Goal: Information Seeking & Learning: Find contact information

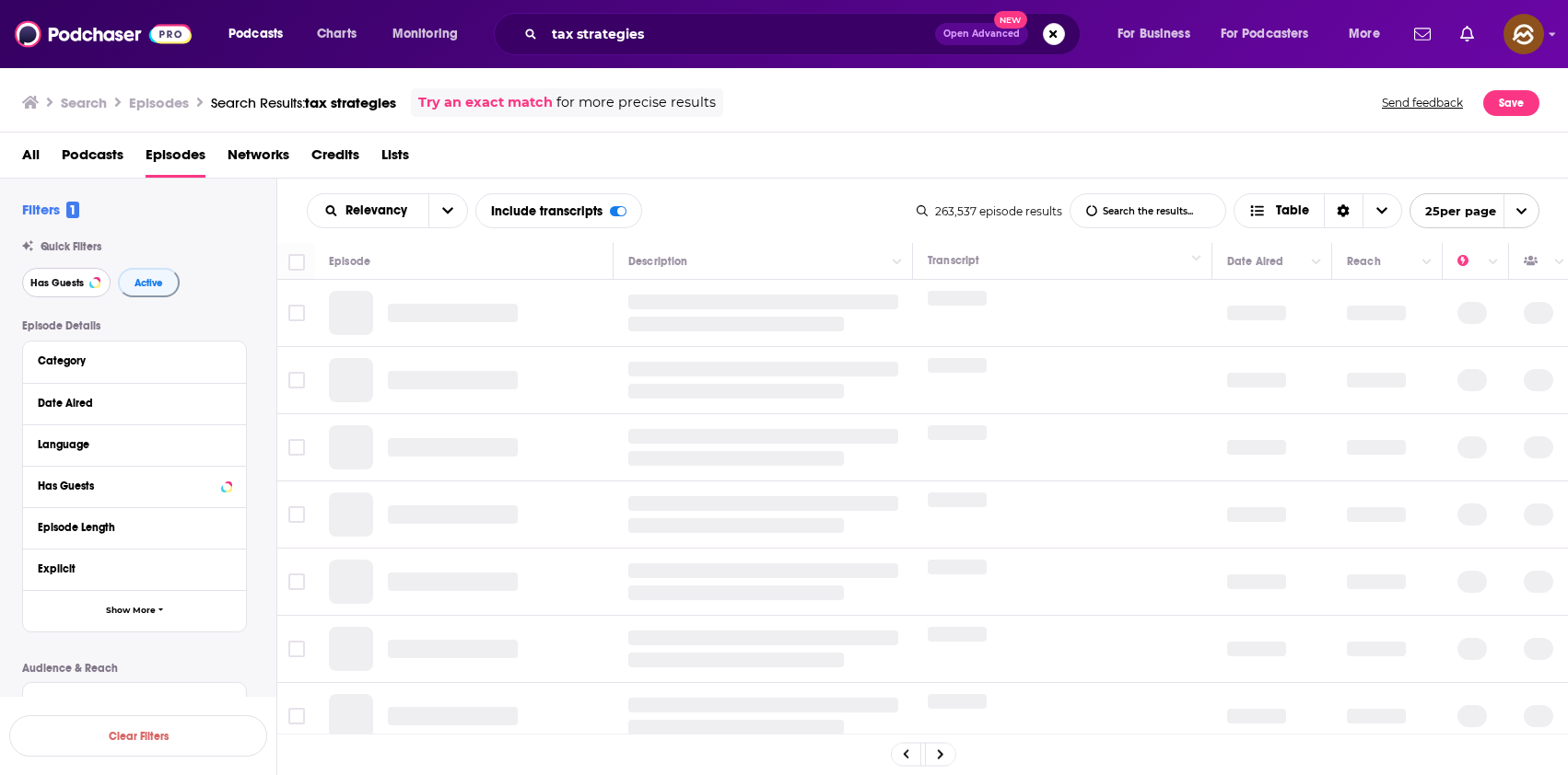
click at [68, 281] on span "Has Guests" at bounding box center [57, 283] width 53 height 10
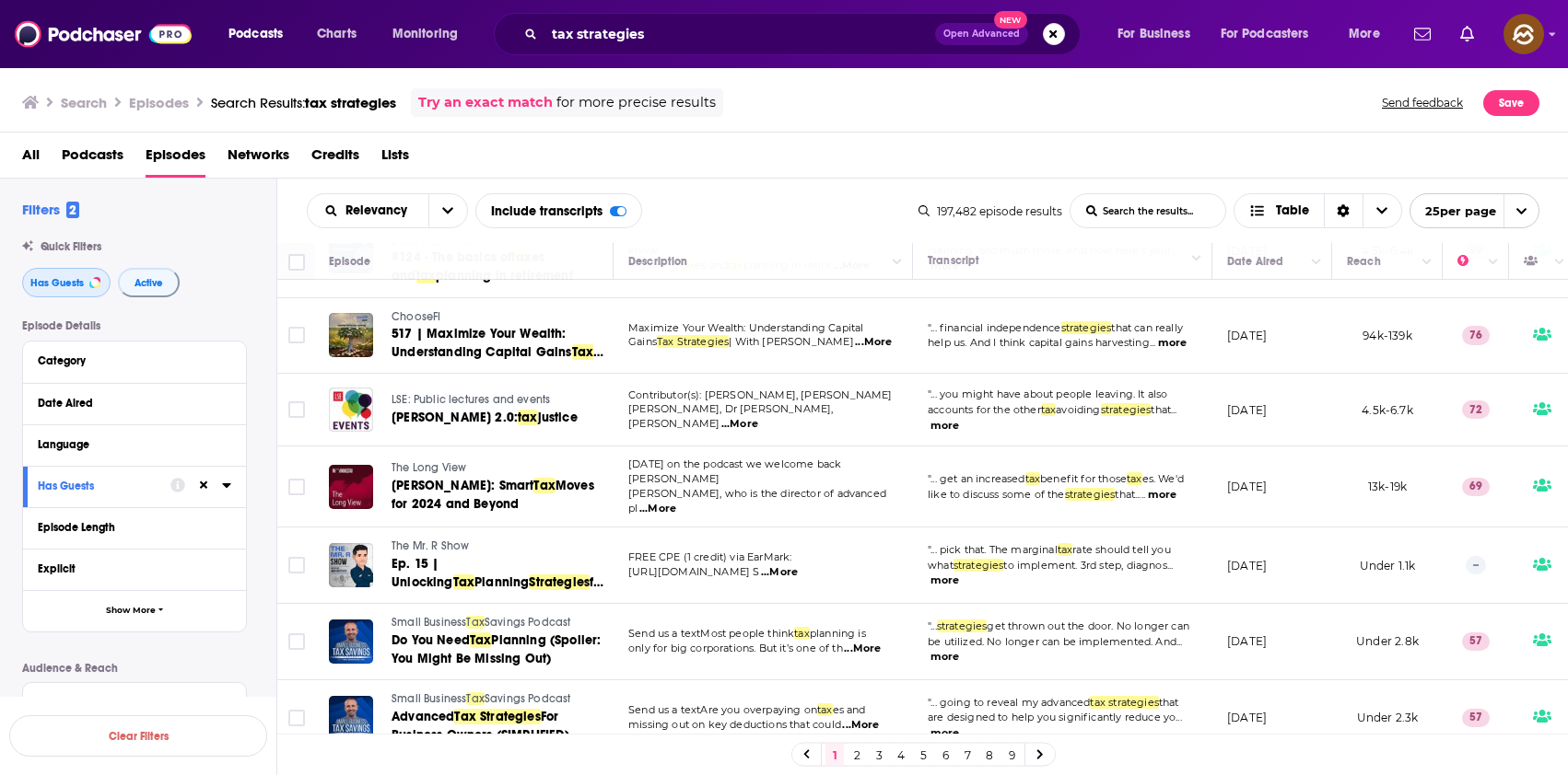
scroll to position [554, 0]
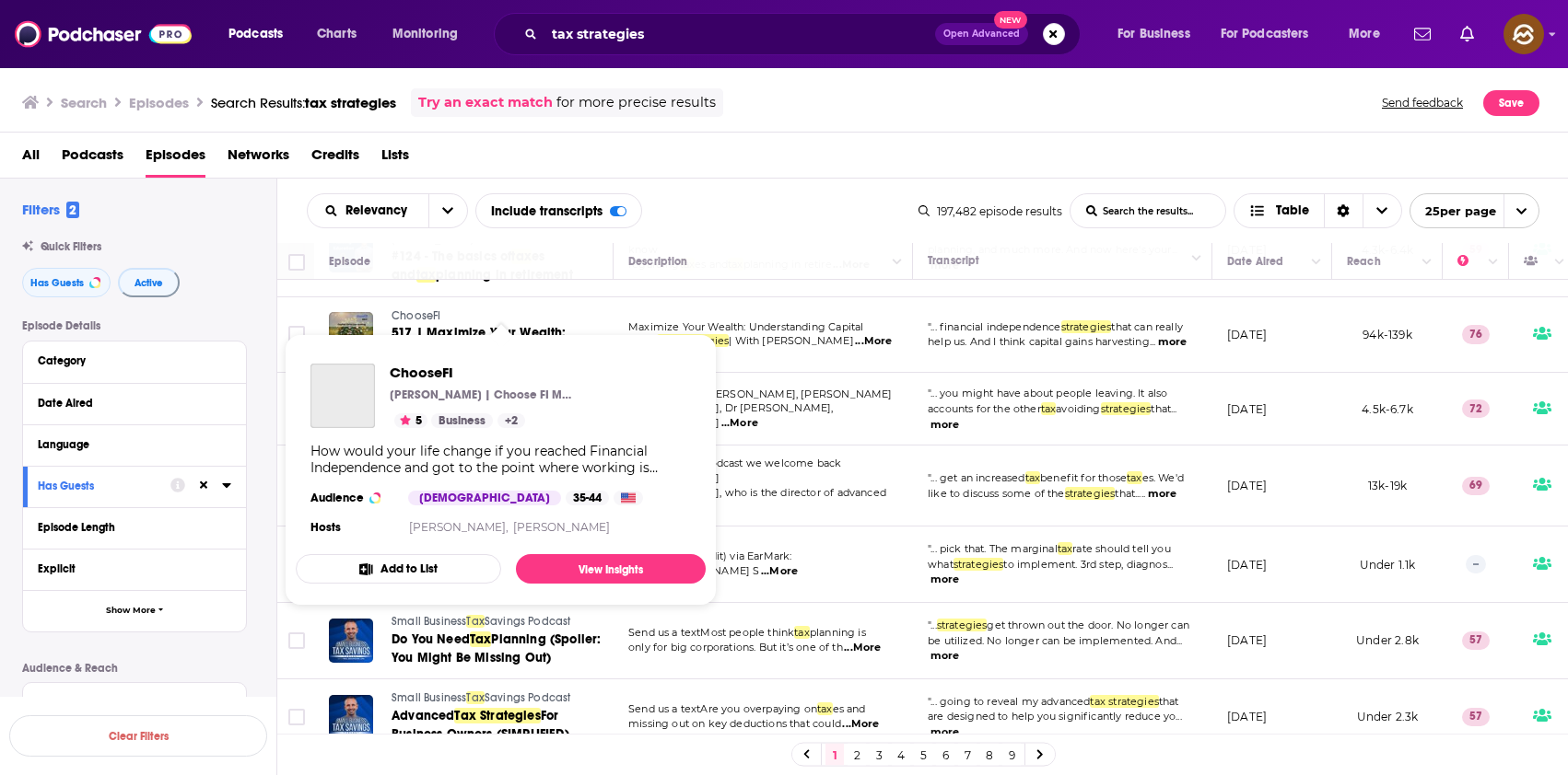
click at [427, 309] on span "ChooseFI" at bounding box center [415, 316] width 48 height 13
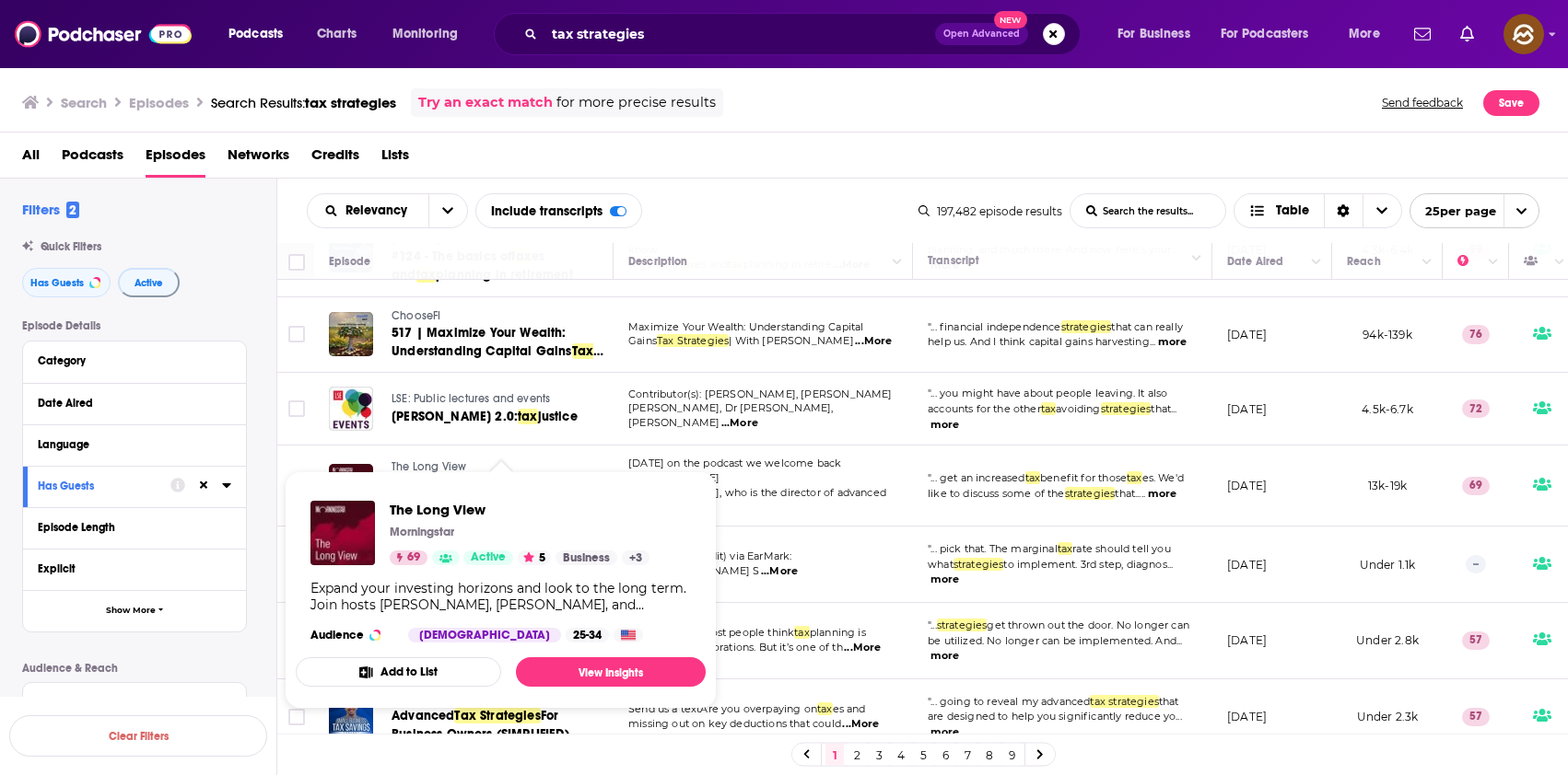
click at [440, 460] on span "The Long View" at bounding box center [428, 467] width 75 height 13
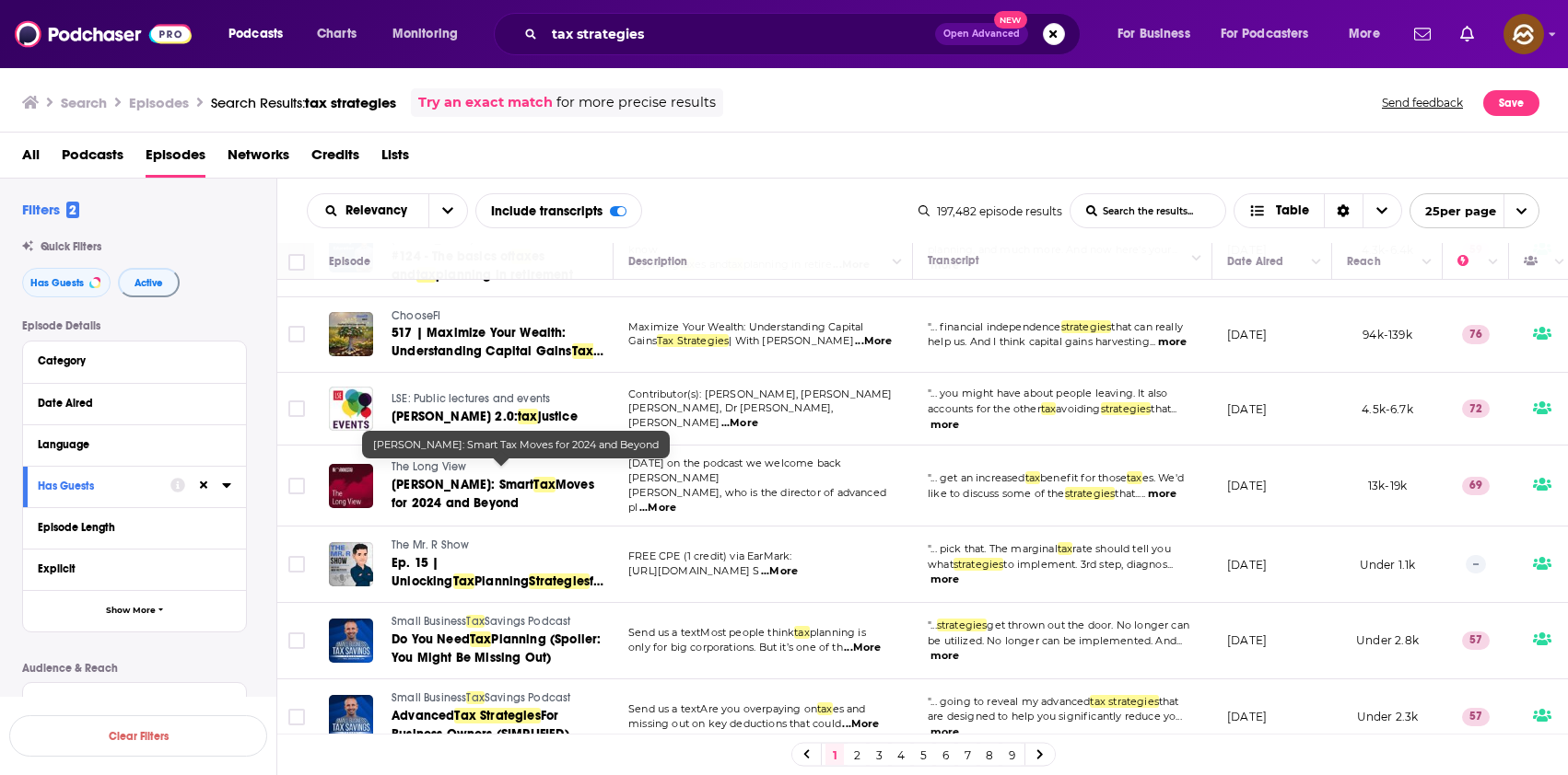
click at [441, 477] on span "Tim Steffen: Smart" at bounding box center [461, 485] width 141 height 15
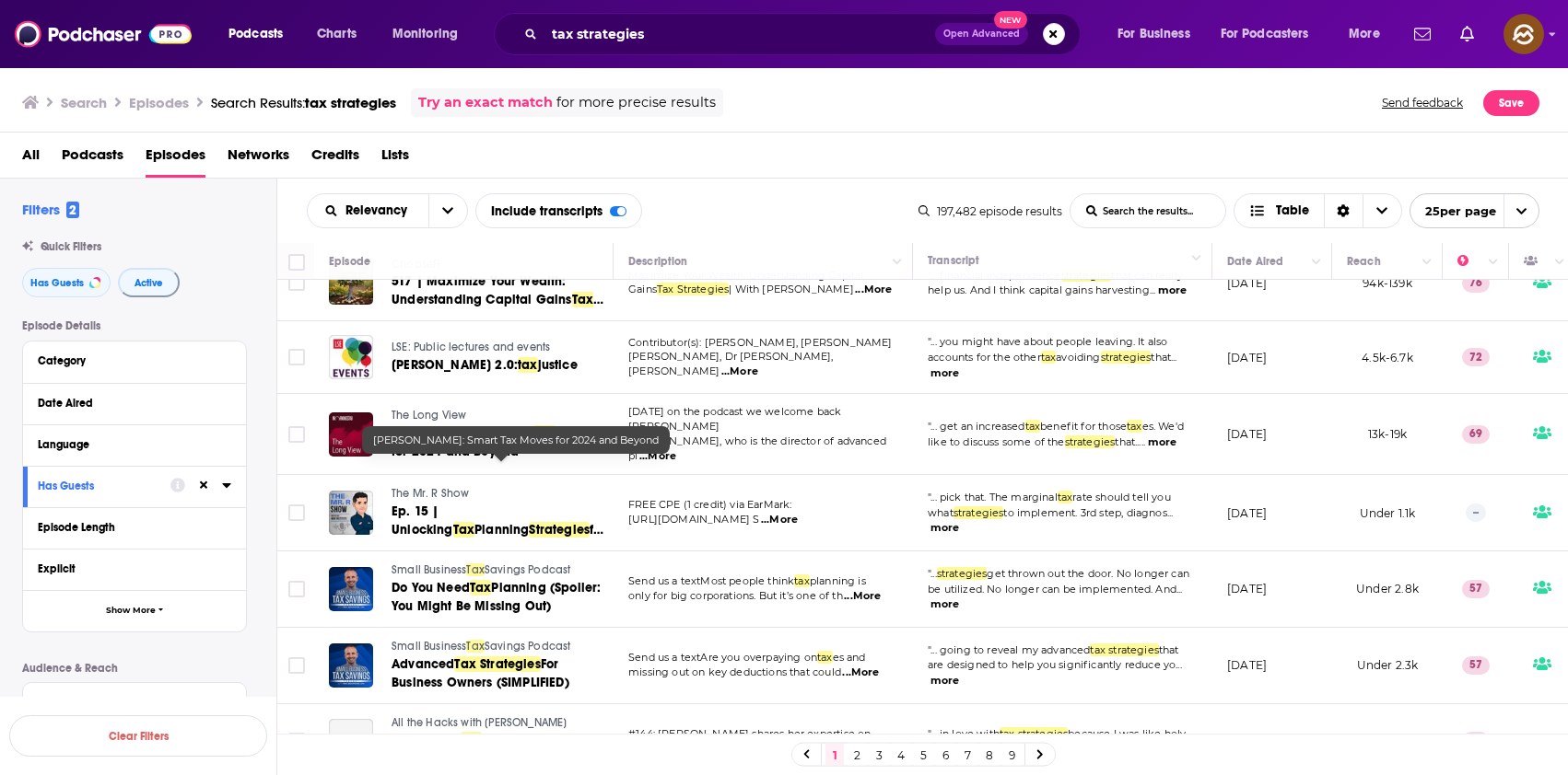
scroll to position [635, 0]
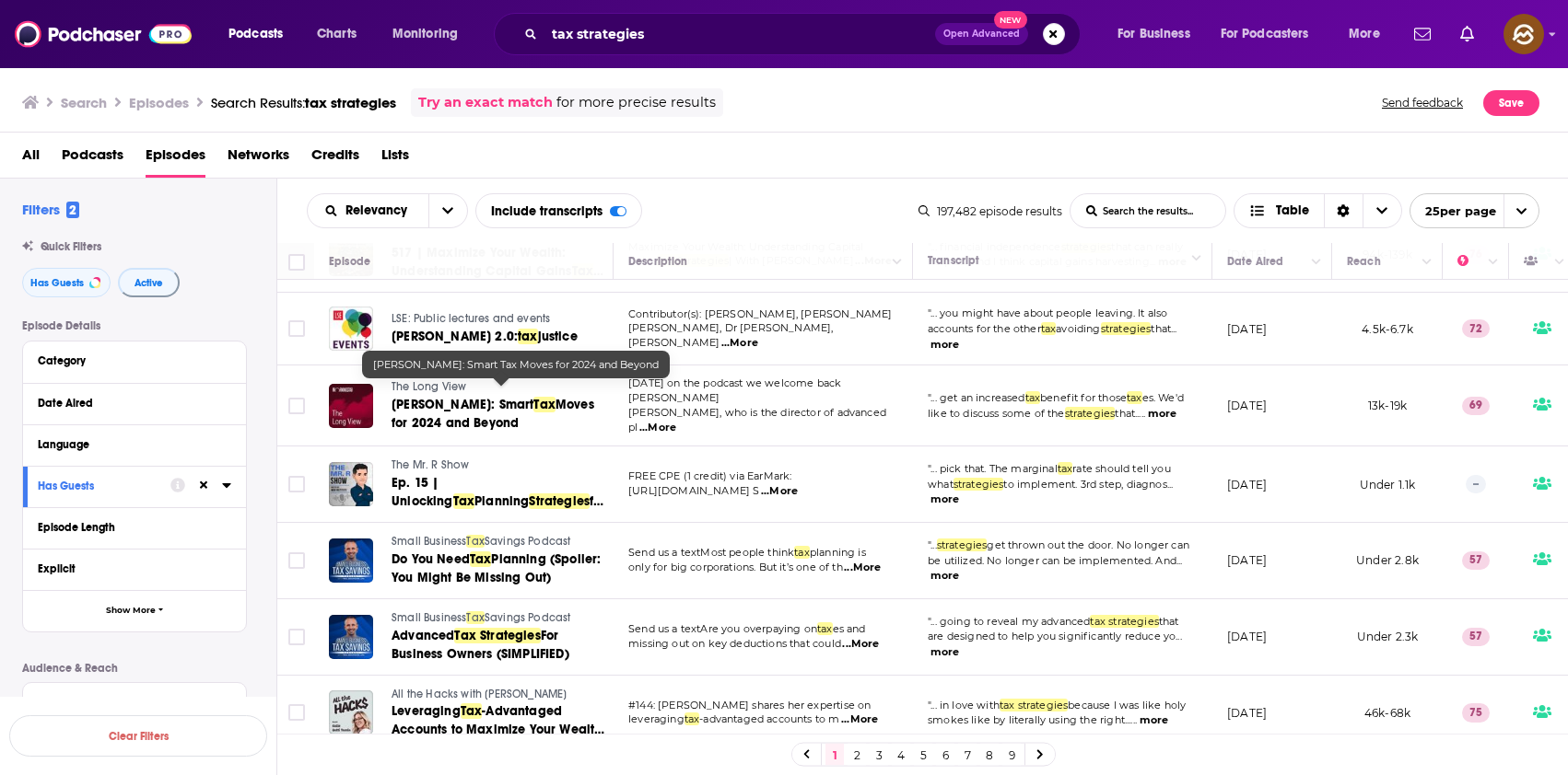
click at [767, 197] on div "Relevancy List Search Input Search the results... Include transcripts Table" at bounding box center [612, 211] width 611 height 35
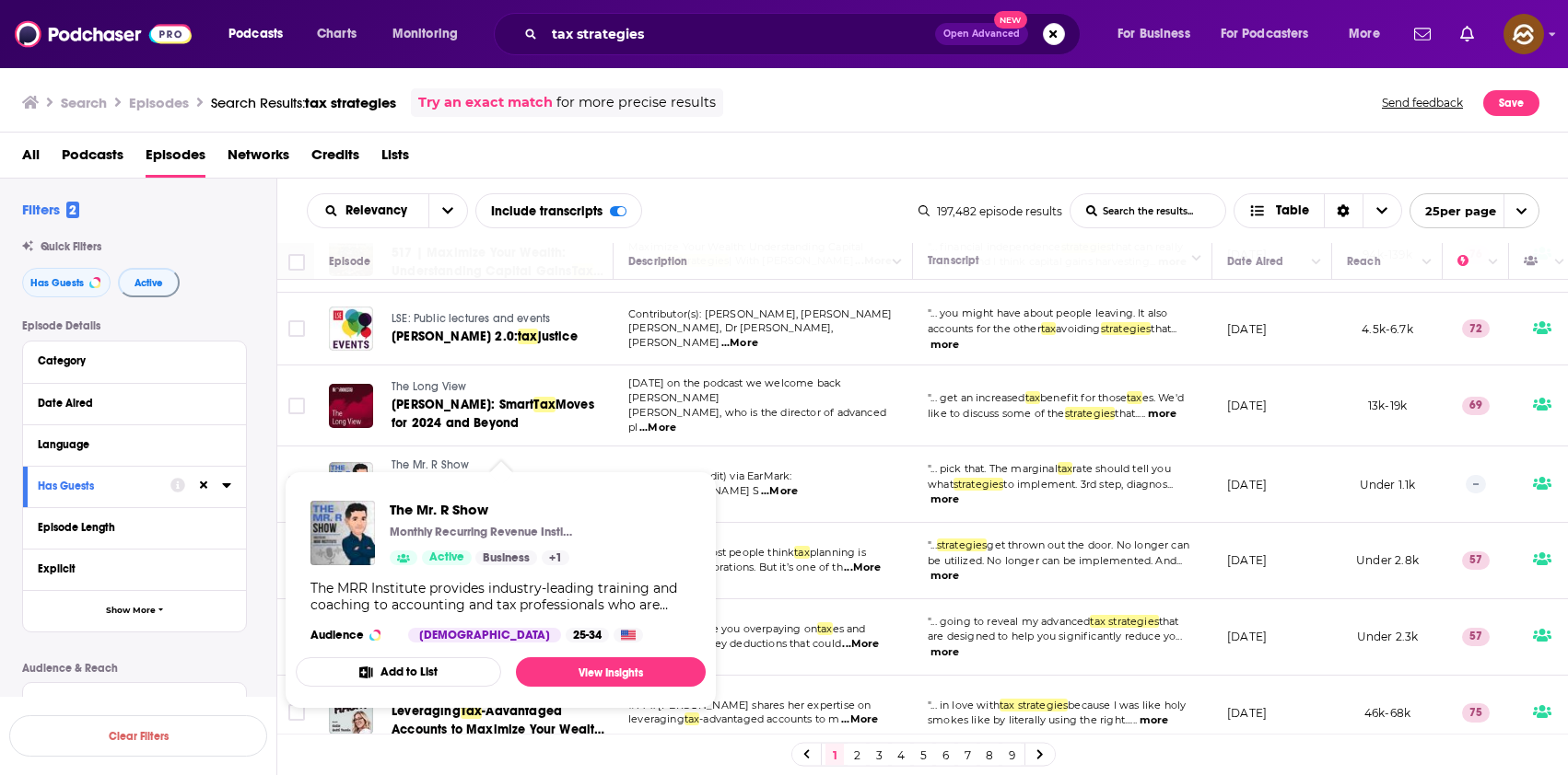
click at [426, 458] on span "The Mr. R Show" at bounding box center [430, 465] width 78 height 13
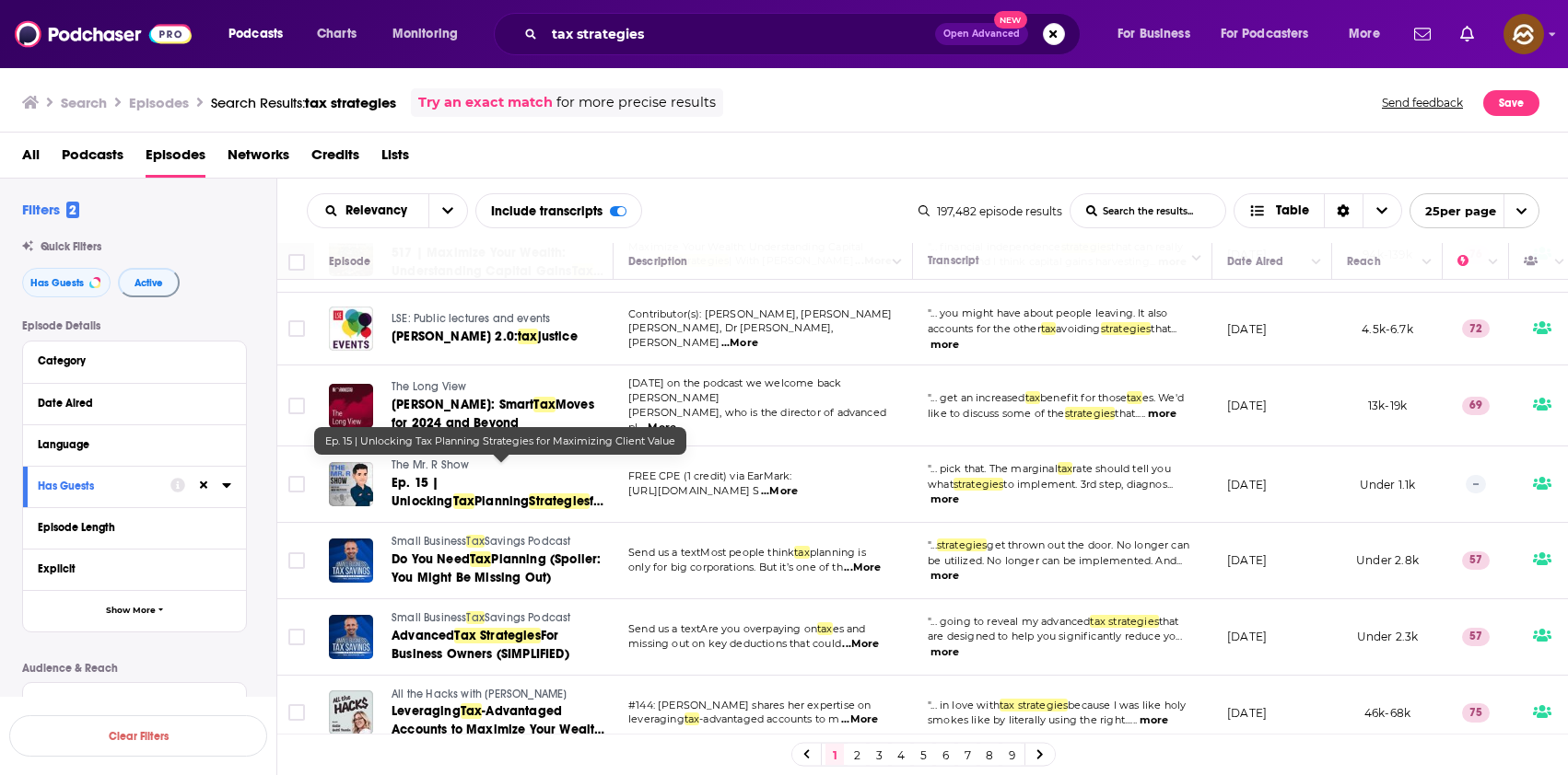
click at [476, 493] on span "for Maximizing Client Value" at bounding box center [498, 510] width 215 height 34
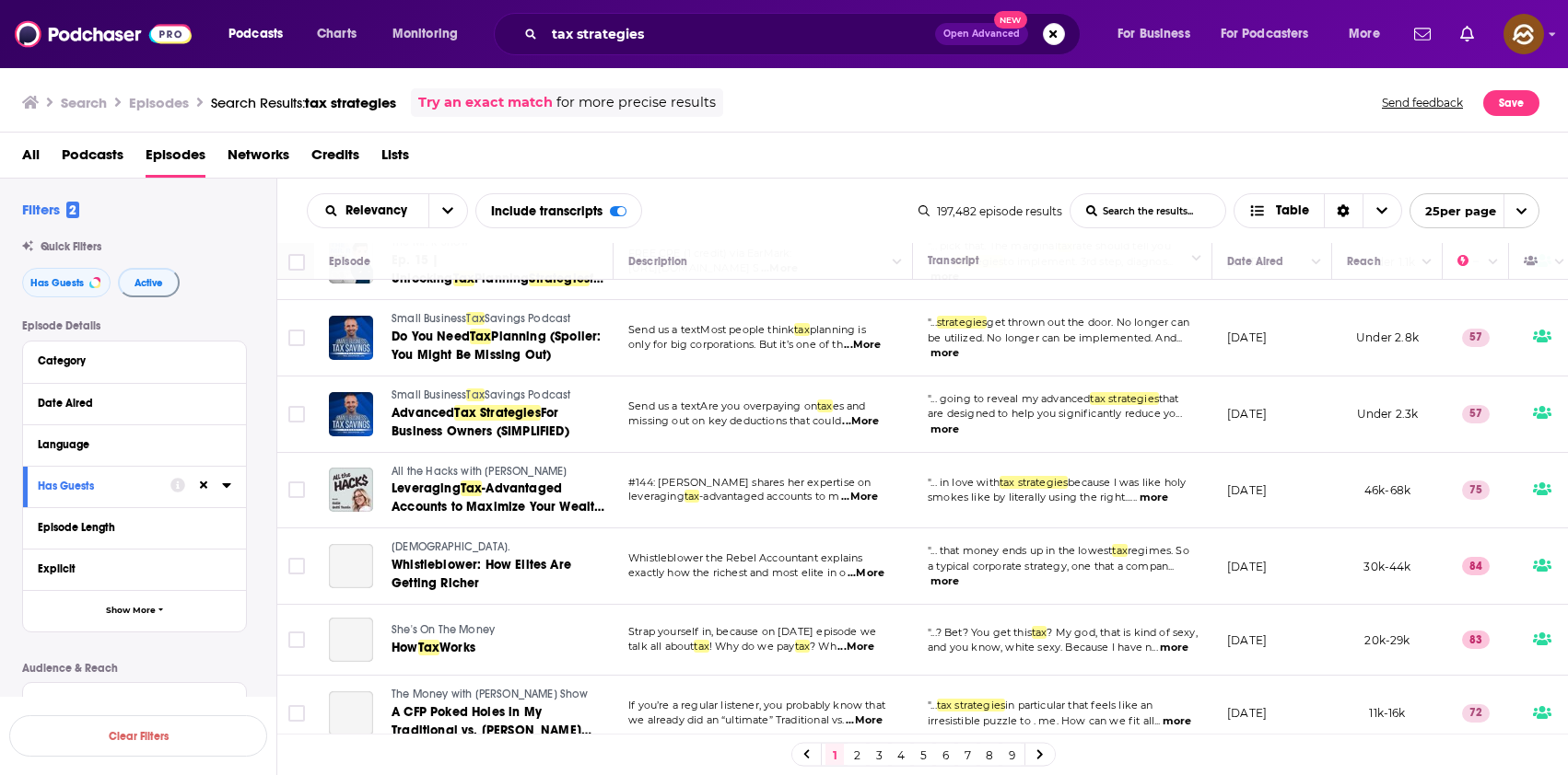
scroll to position [941, 0]
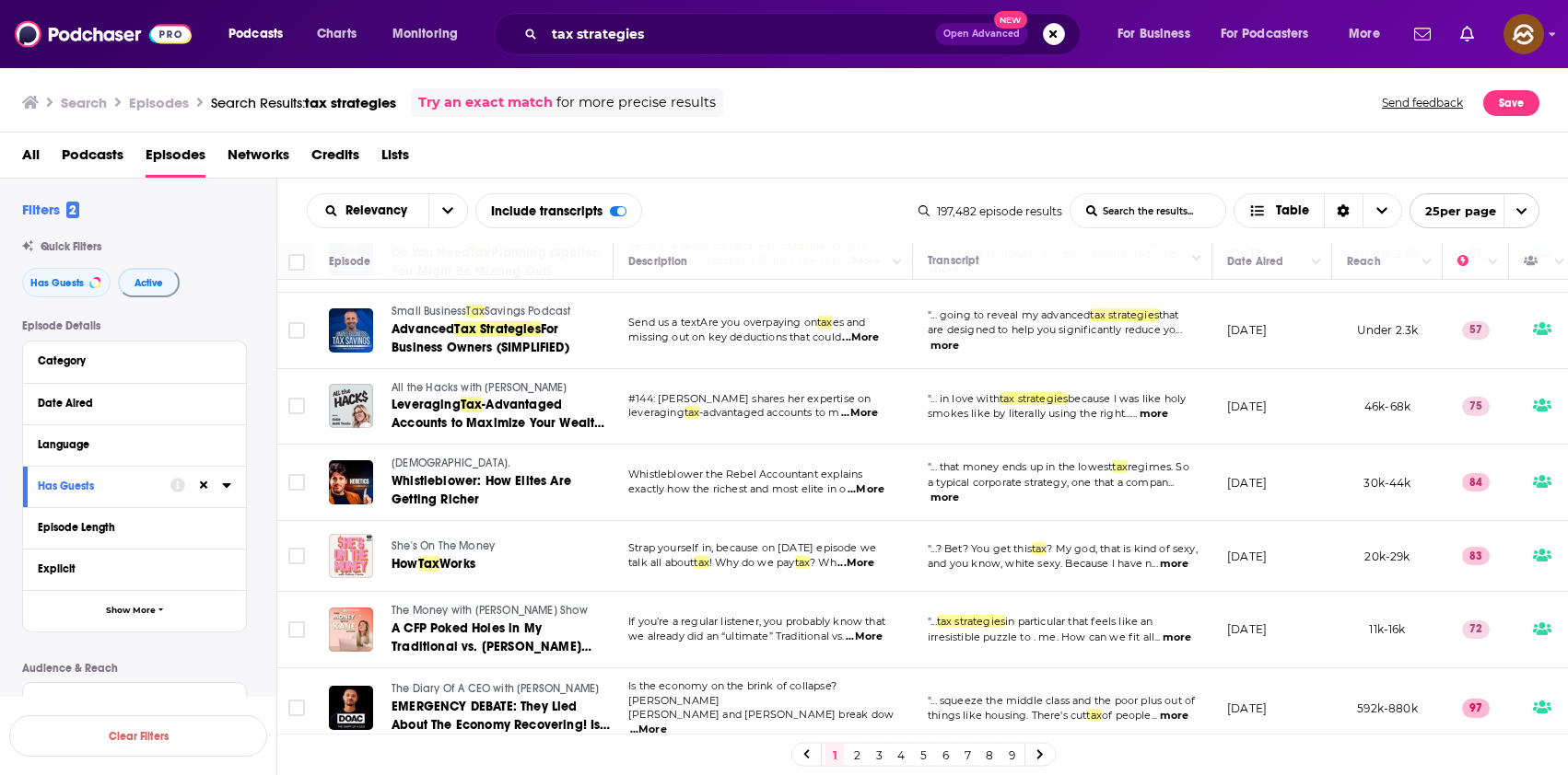
click at [513, 381] on span "All the Hacks with [PERSON_NAME]" at bounding box center [478, 388] width 175 height 13
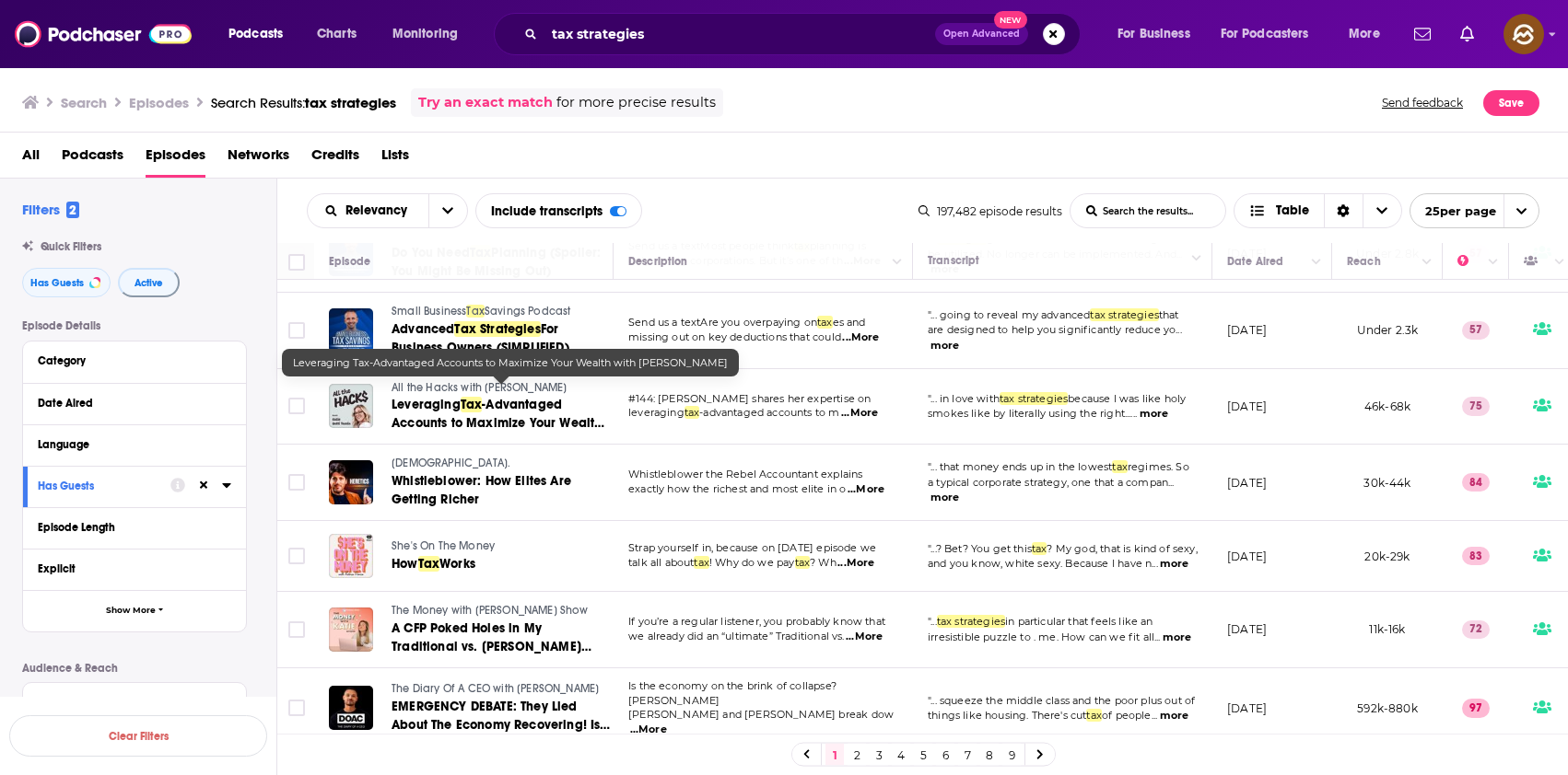
click at [499, 397] on span "-Advantaged Accounts to Maximize Your Wealth with Katie Gatti Tassin" at bounding box center [497, 422] width 213 height 52
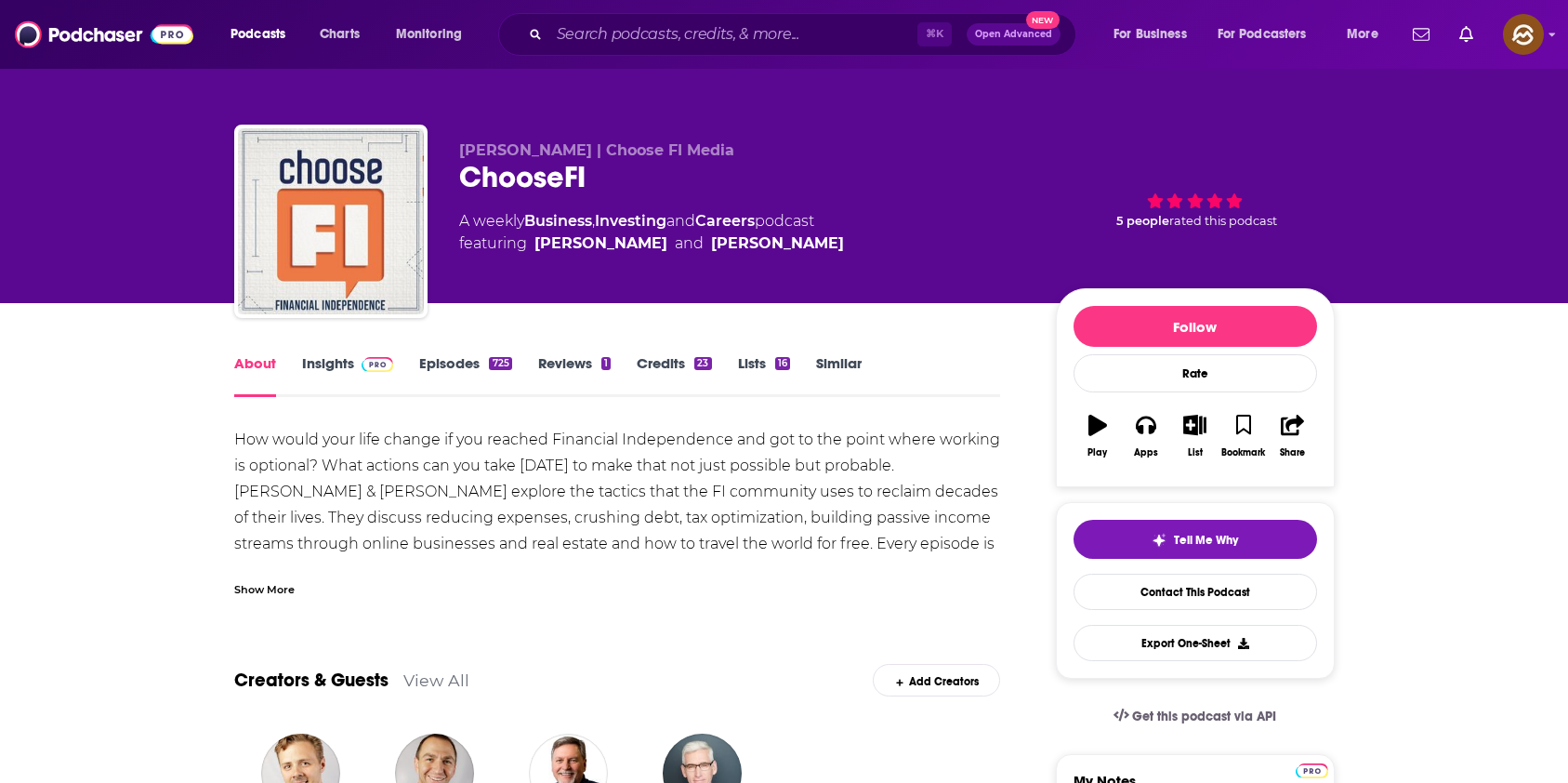
click at [1160, 436] on button "Apps" at bounding box center [1146, 436] width 48 height 67
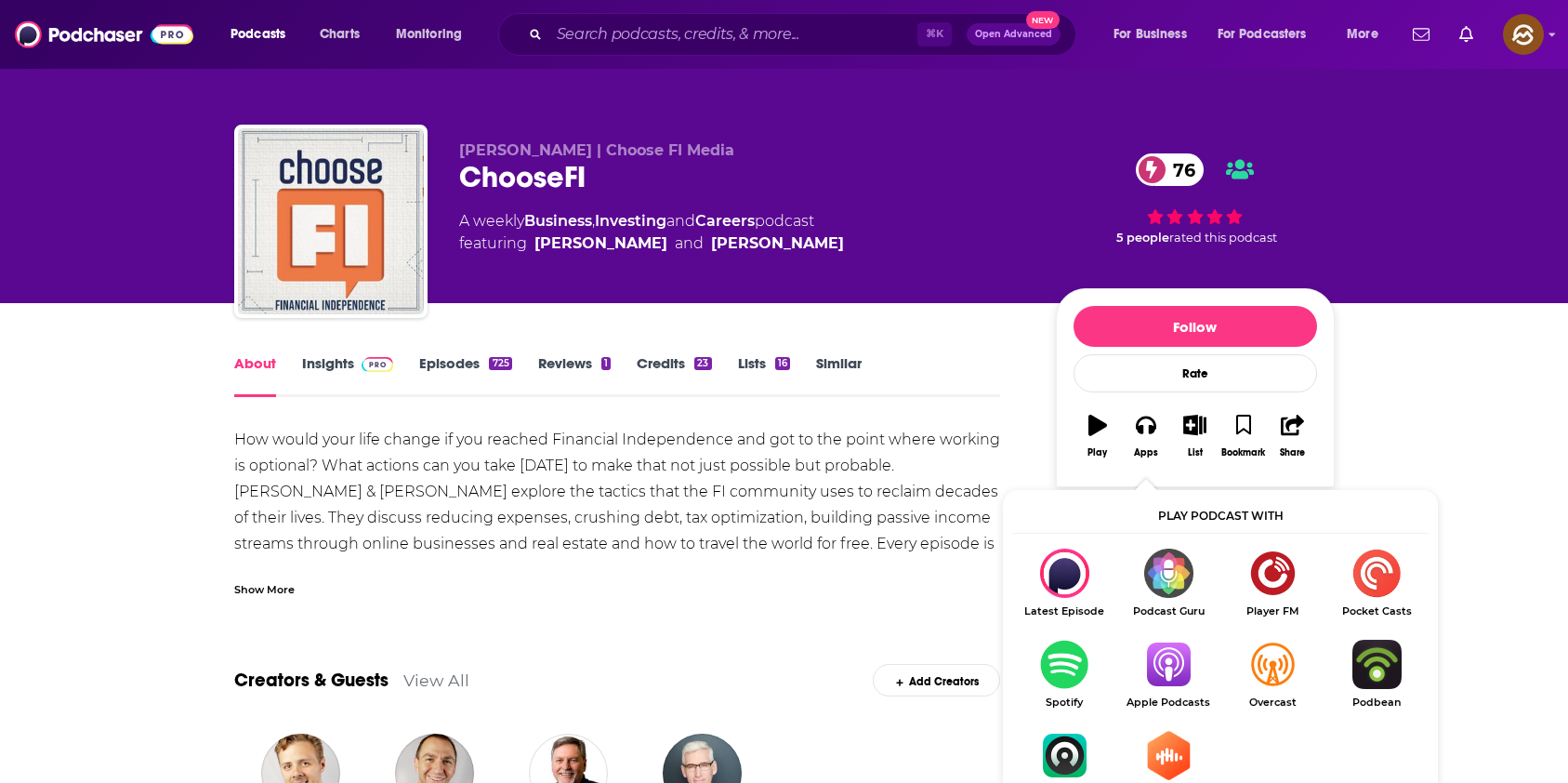
click at [1182, 670] on img "Show Listen On dropdown" at bounding box center [1168, 664] width 104 height 49
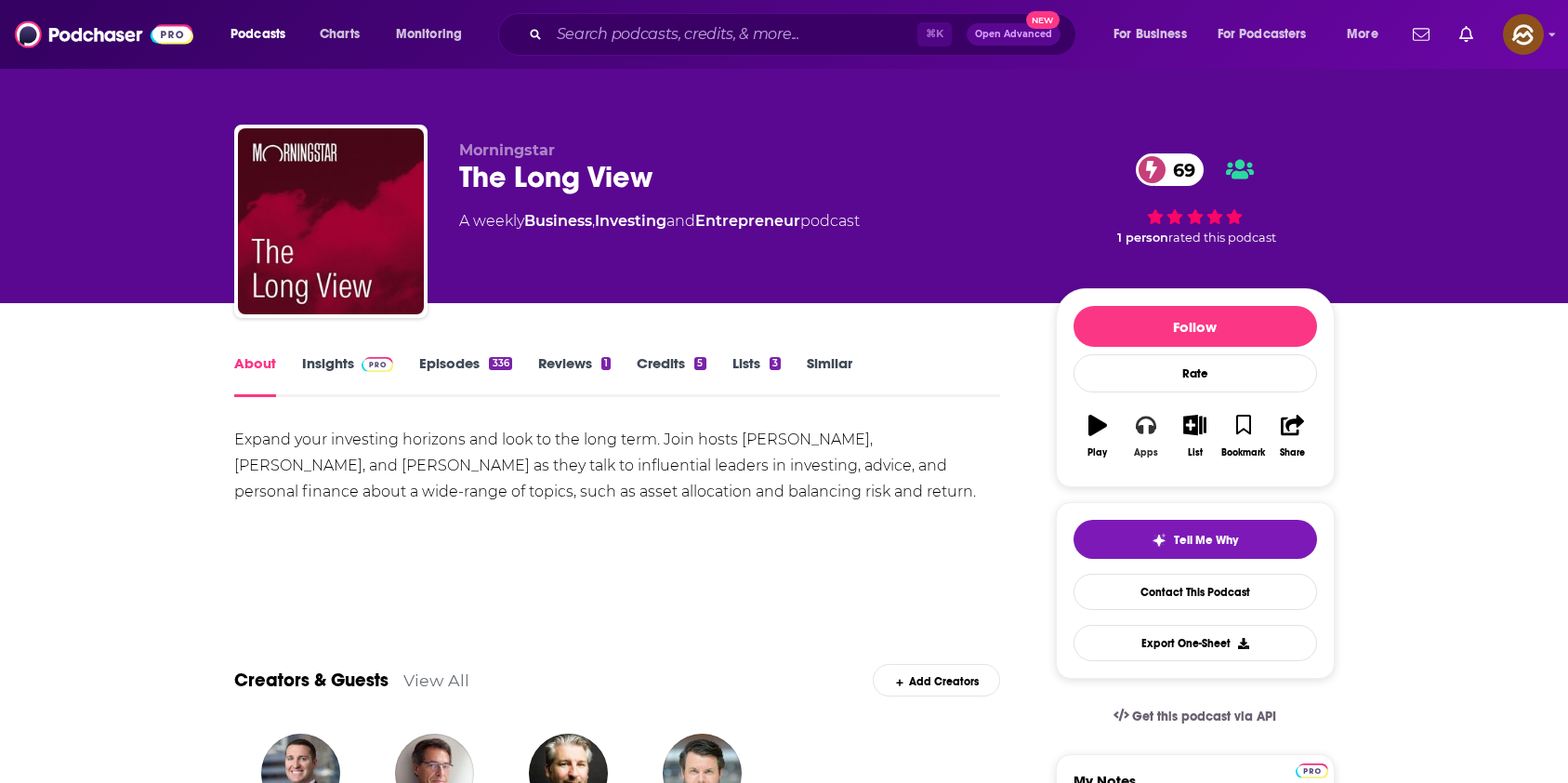
click at [1158, 413] on button "Apps" at bounding box center [1146, 436] width 48 height 67
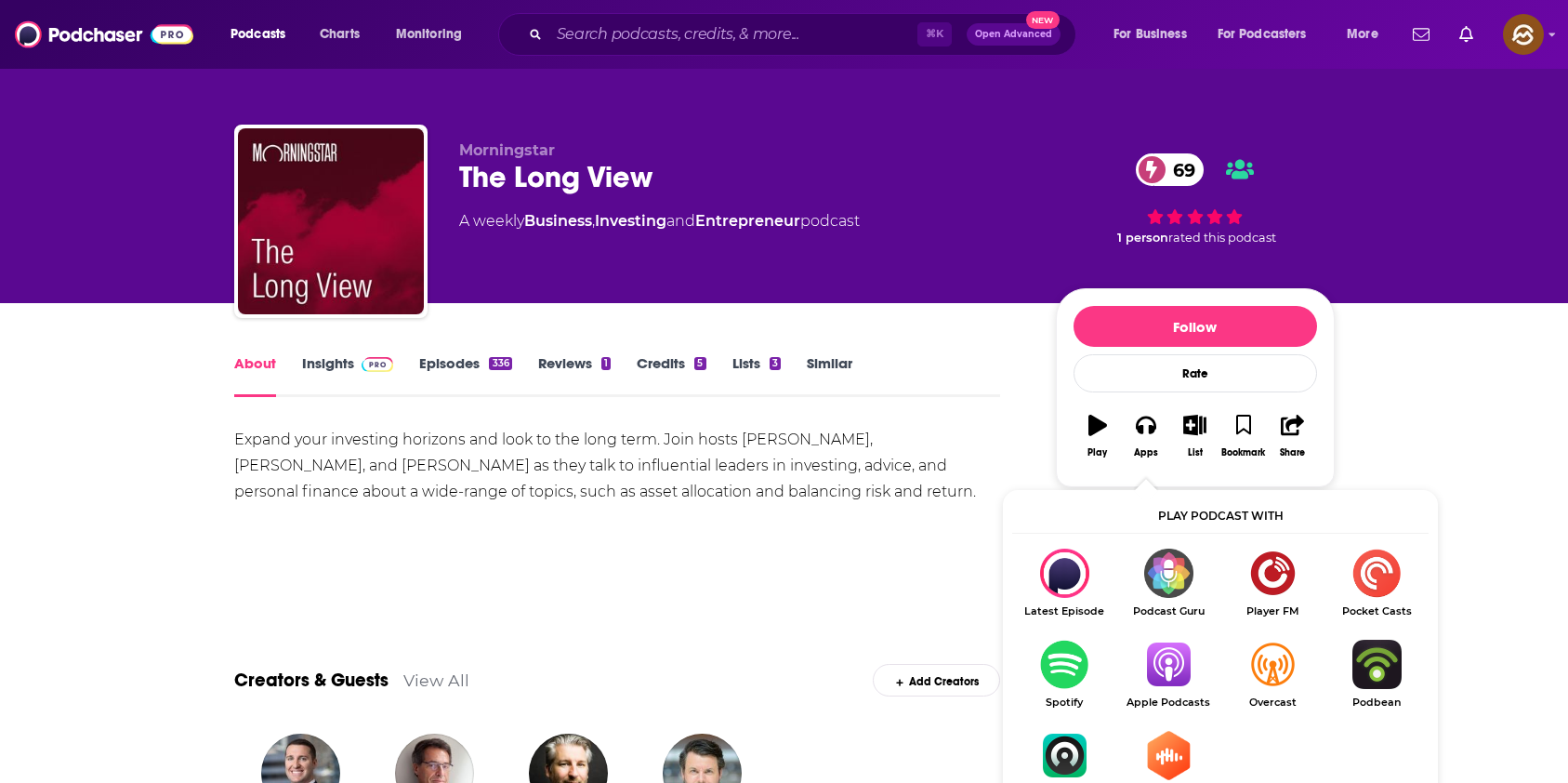
click at [1169, 655] on img "Show Listen On dropdown" at bounding box center [1168, 664] width 104 height 49
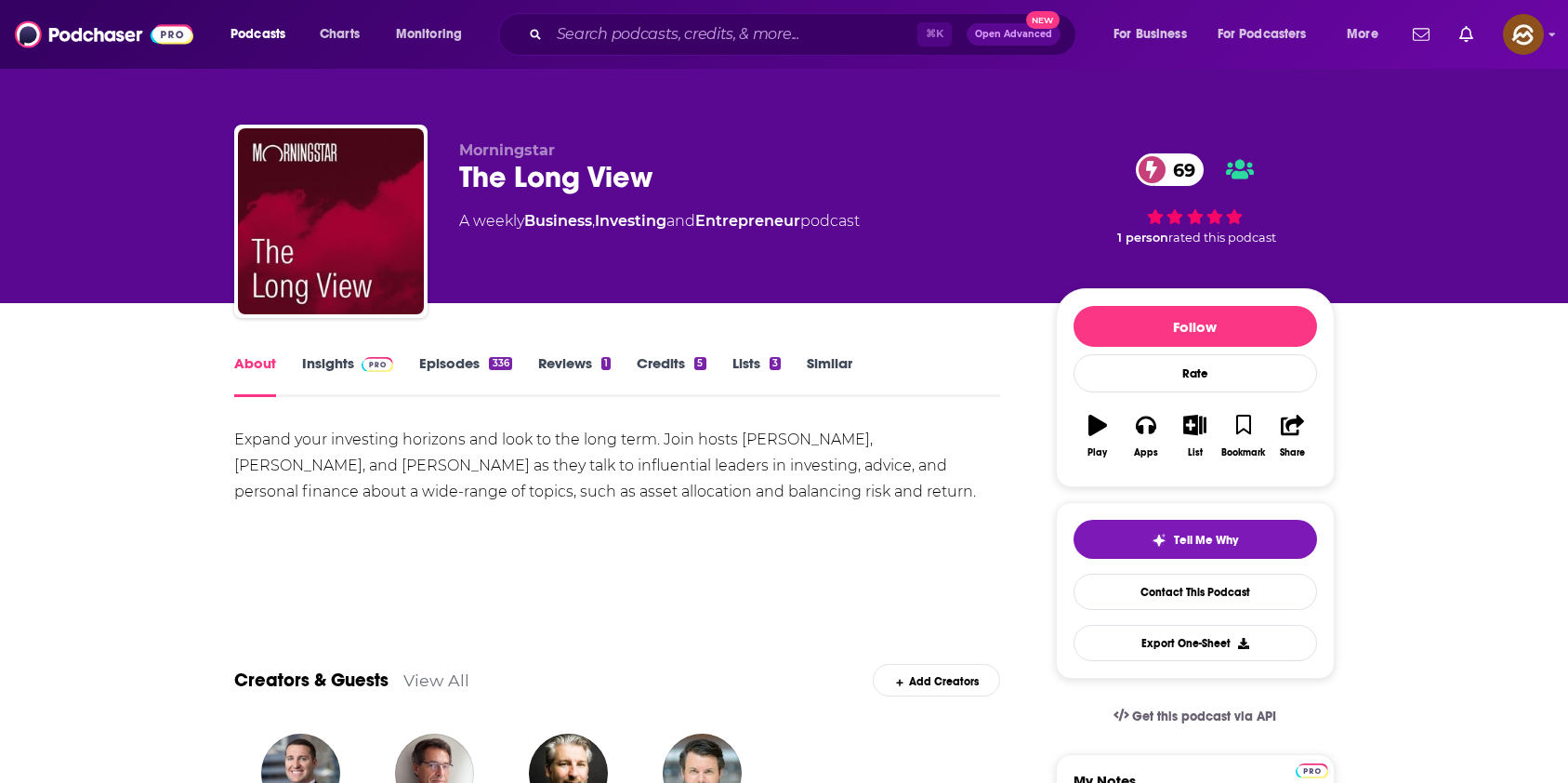
click at [778, 430] on div "Expand your investing horizons and look to the long term. Join hosts Christine …" at bounding box center [618, 466] width 767 height 79
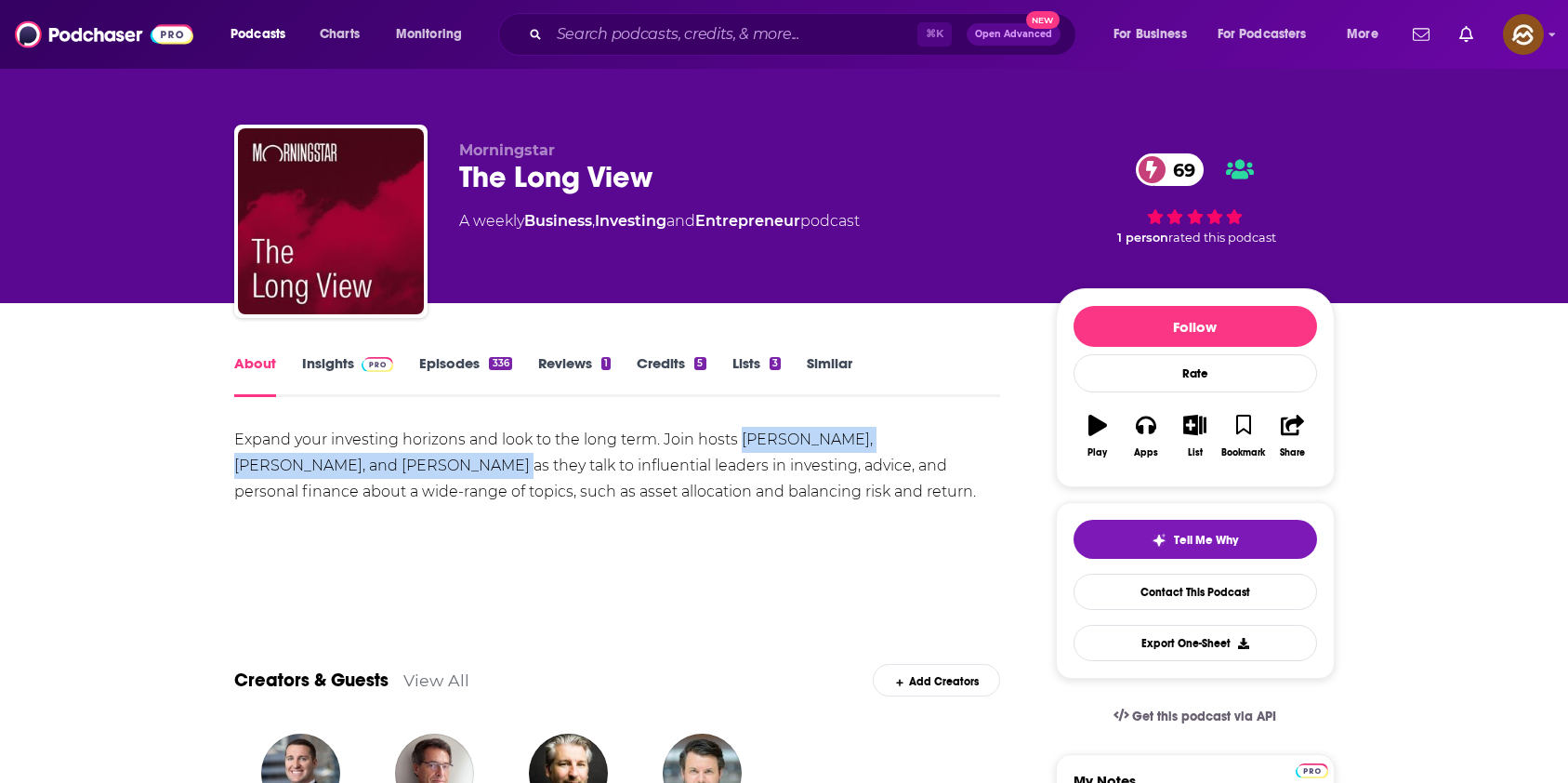
drag, startPoint x: 778, startPoint y: 430, endPoint x: 305, endPoint y: 464, distance: 474.2
copy div "Christine Benz, Dan Lefkovitz, and Amy C. Arnott"
click at [305, 464] on div "Expand your investing horizons and look to the long term. Join hosts Christine …" at bounding box center [618, 466] width 767 height 79
click at [357, 370] on span at bounding box center [375, 363] width 40 height 17
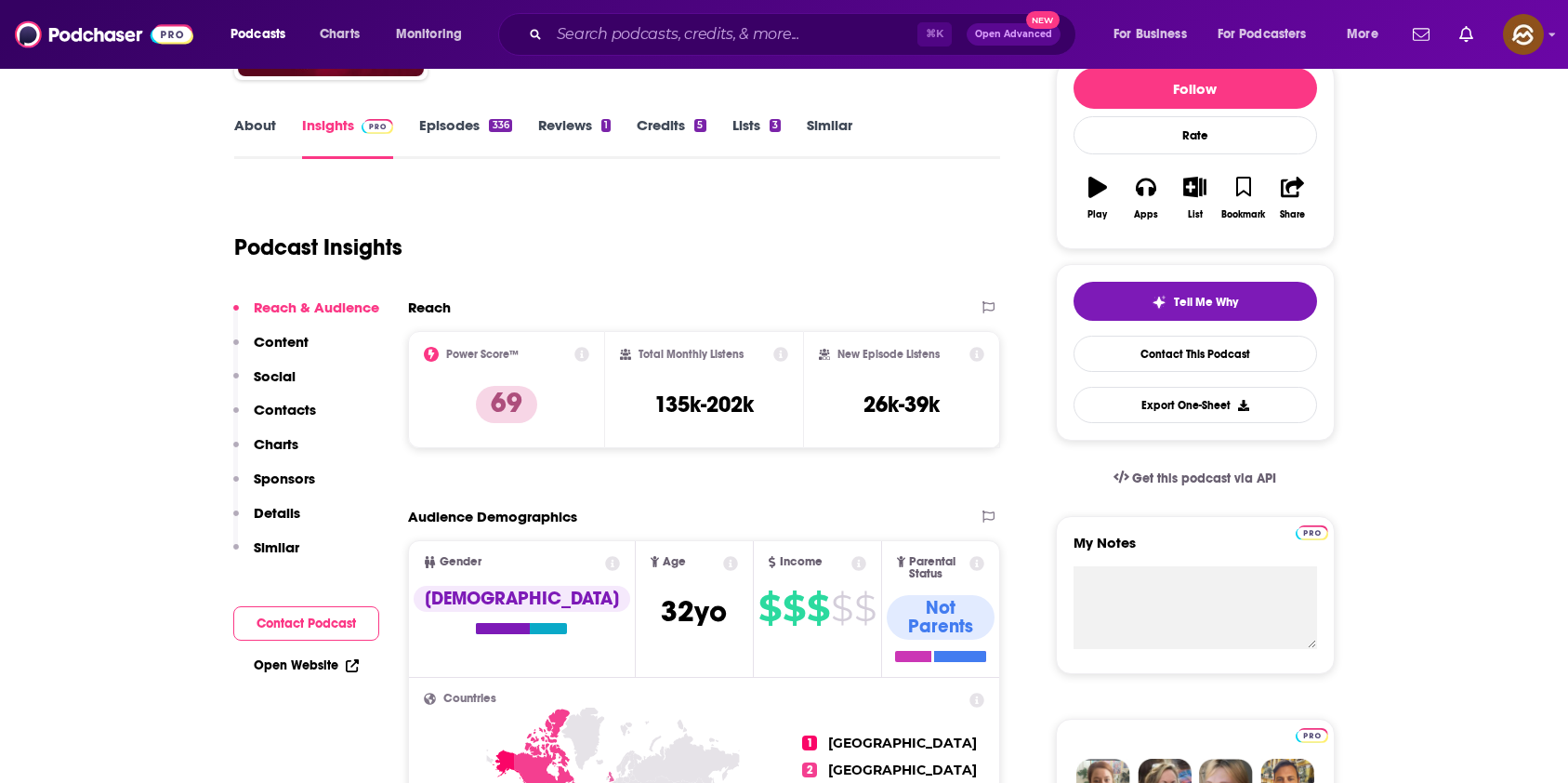
click at [282, 407] on p "Contacts" at bounding box center [284, 409] width 62 height 17
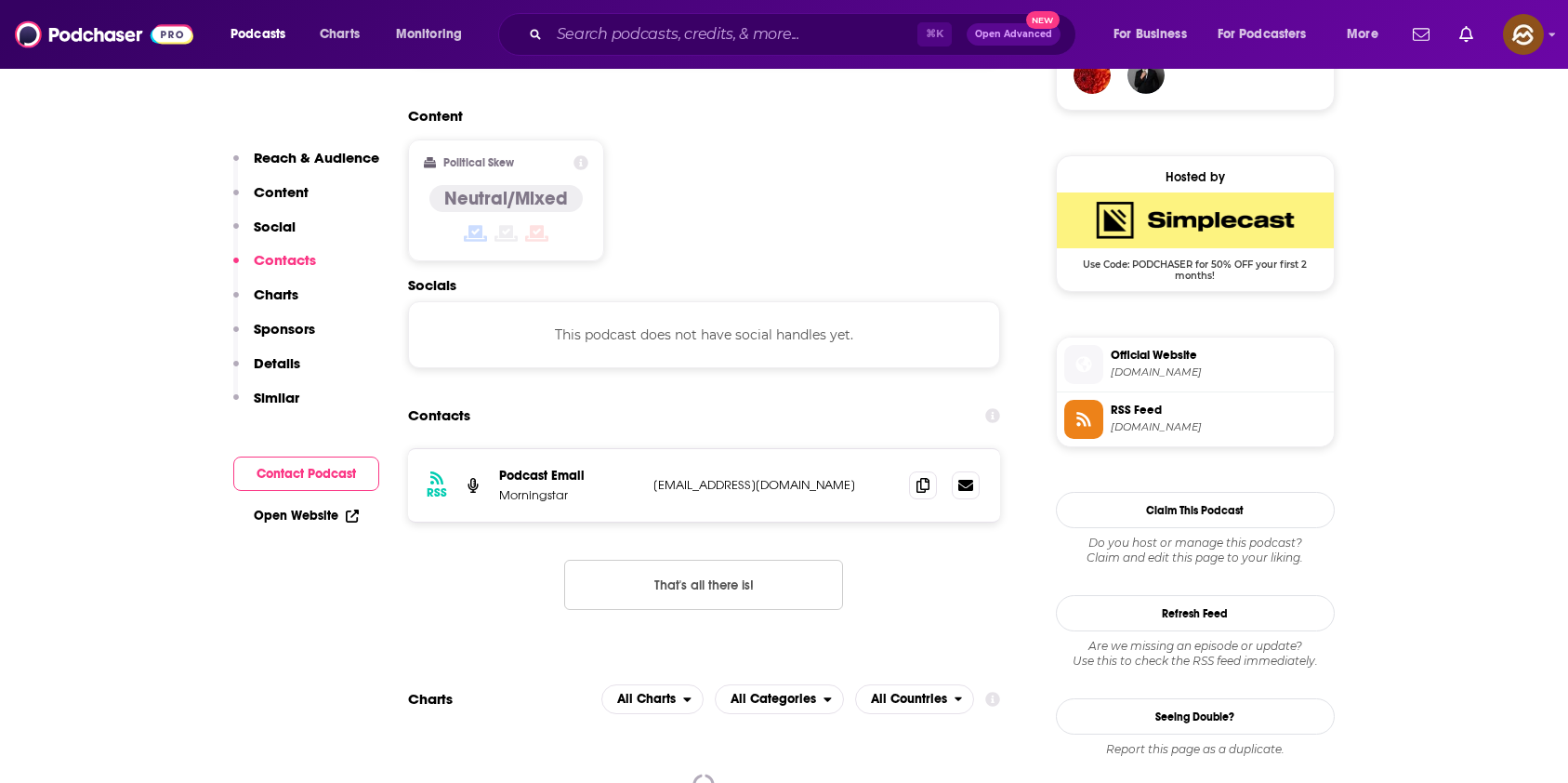
scroll to position [1474, 0]
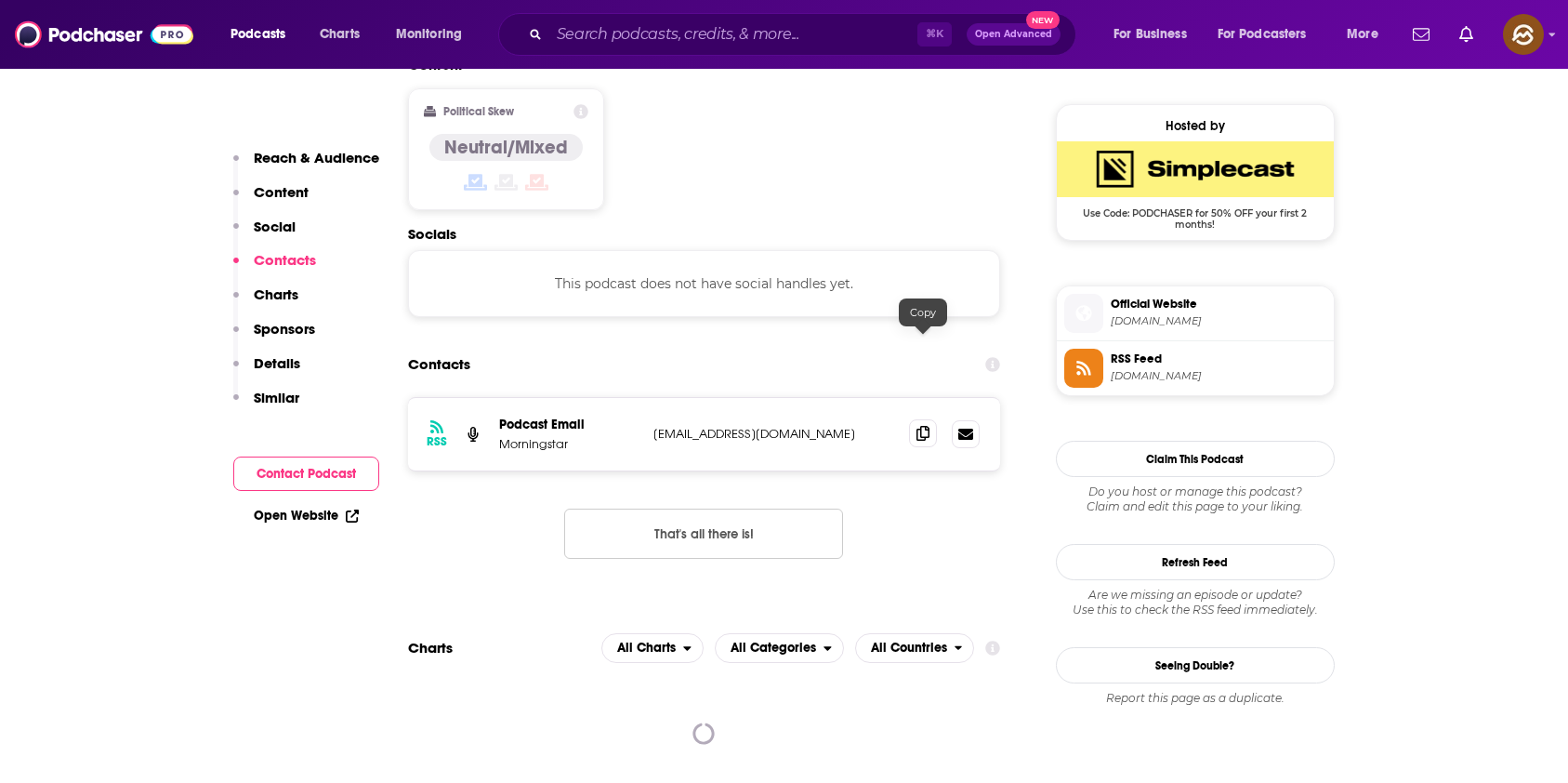
click at [931, 420] on span at bounding box center [922, 433] width 28 height 28
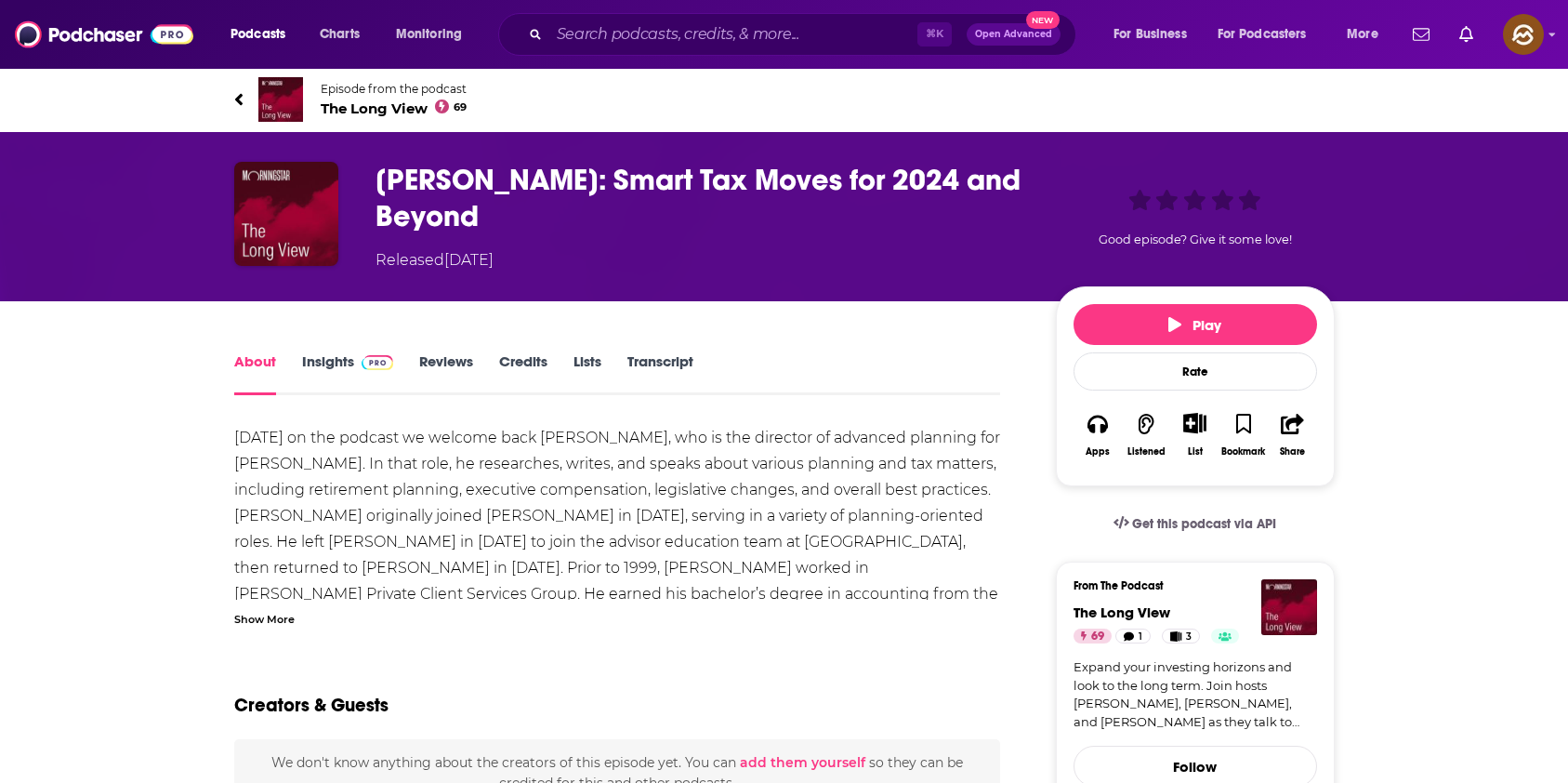
click at [406, 178] on h1 "Tim Steffen: Smart Tax Moves for 2024 and Beyond" at bounding box center [700, 198] width 650 height 73
drag, startPoint x: 406, startPoint y: 178, endPoint x: 470, endPoint y: 174, distance: 64.1
copy h1 "Tim Steffen"
click at [470, 174] on h1 "Tim Steffen: Smart Tax Moves for 2024 and Beyond" at bounding box center [700, 198] width 650 height 73
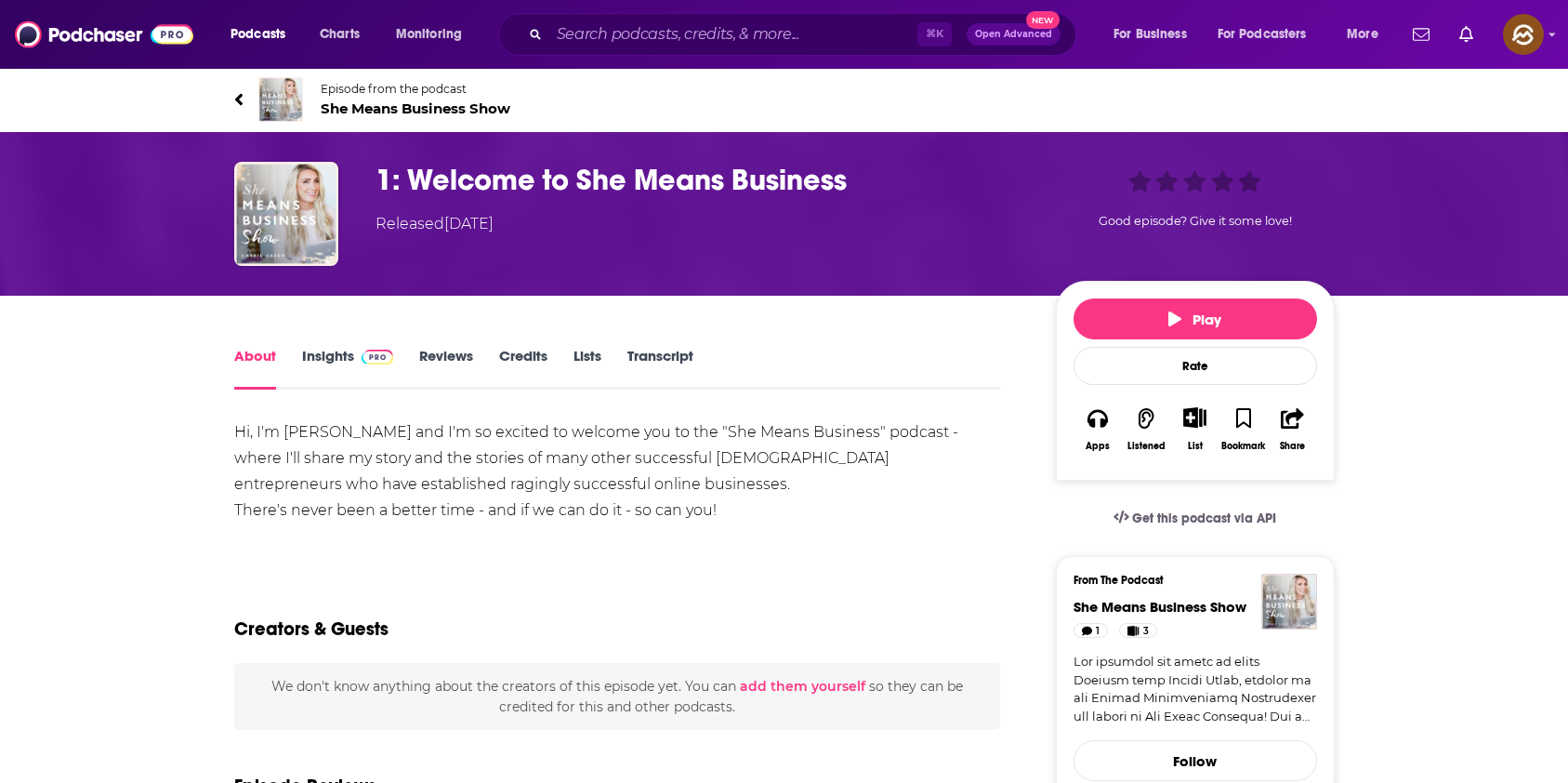
click at [236, 96] on icon at bounding box center [239, 99] width 10 height 18
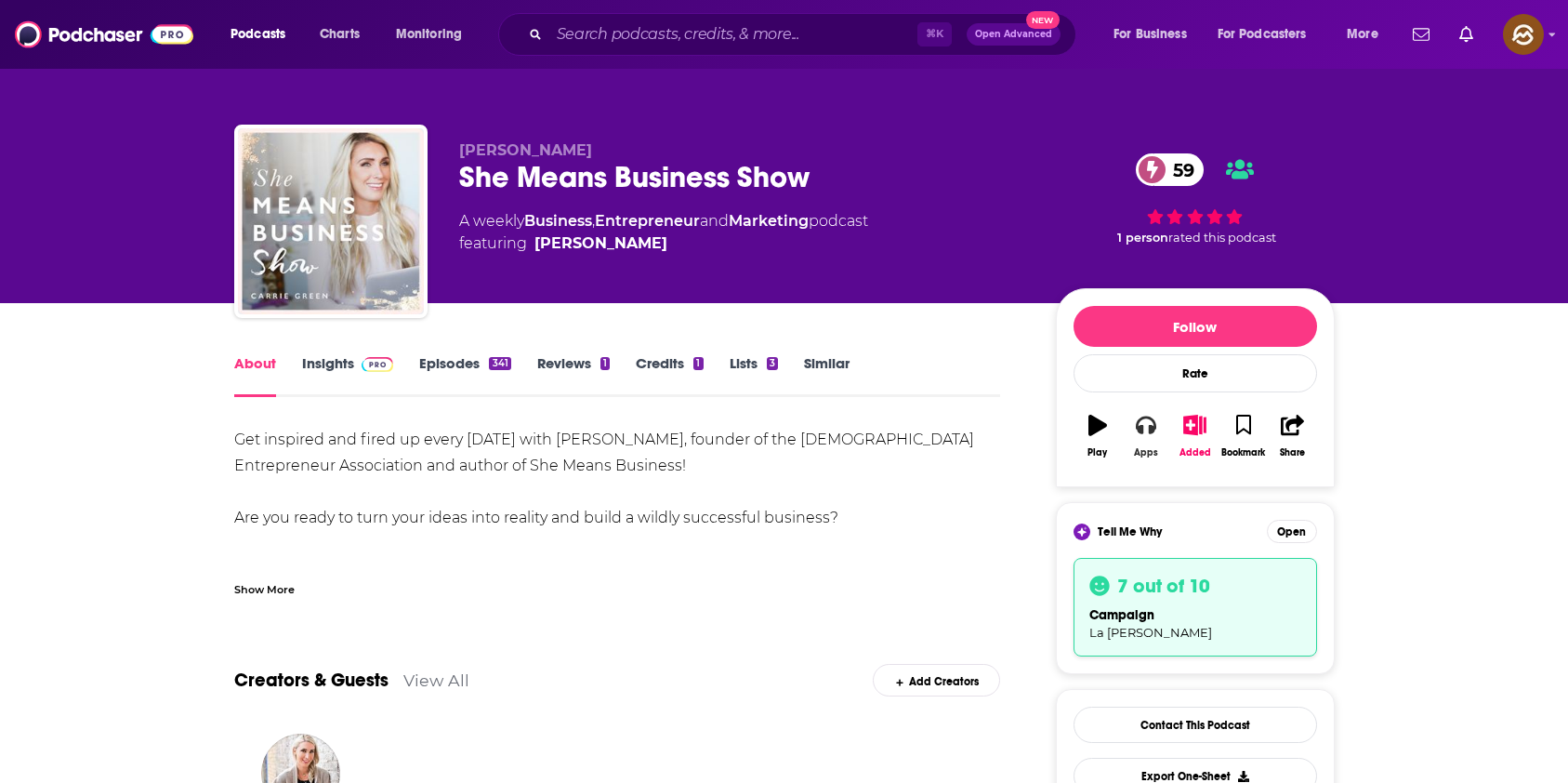
click at [1134, 419] on button "Apps" at bounding box center [1146, 436] width 48 height 67
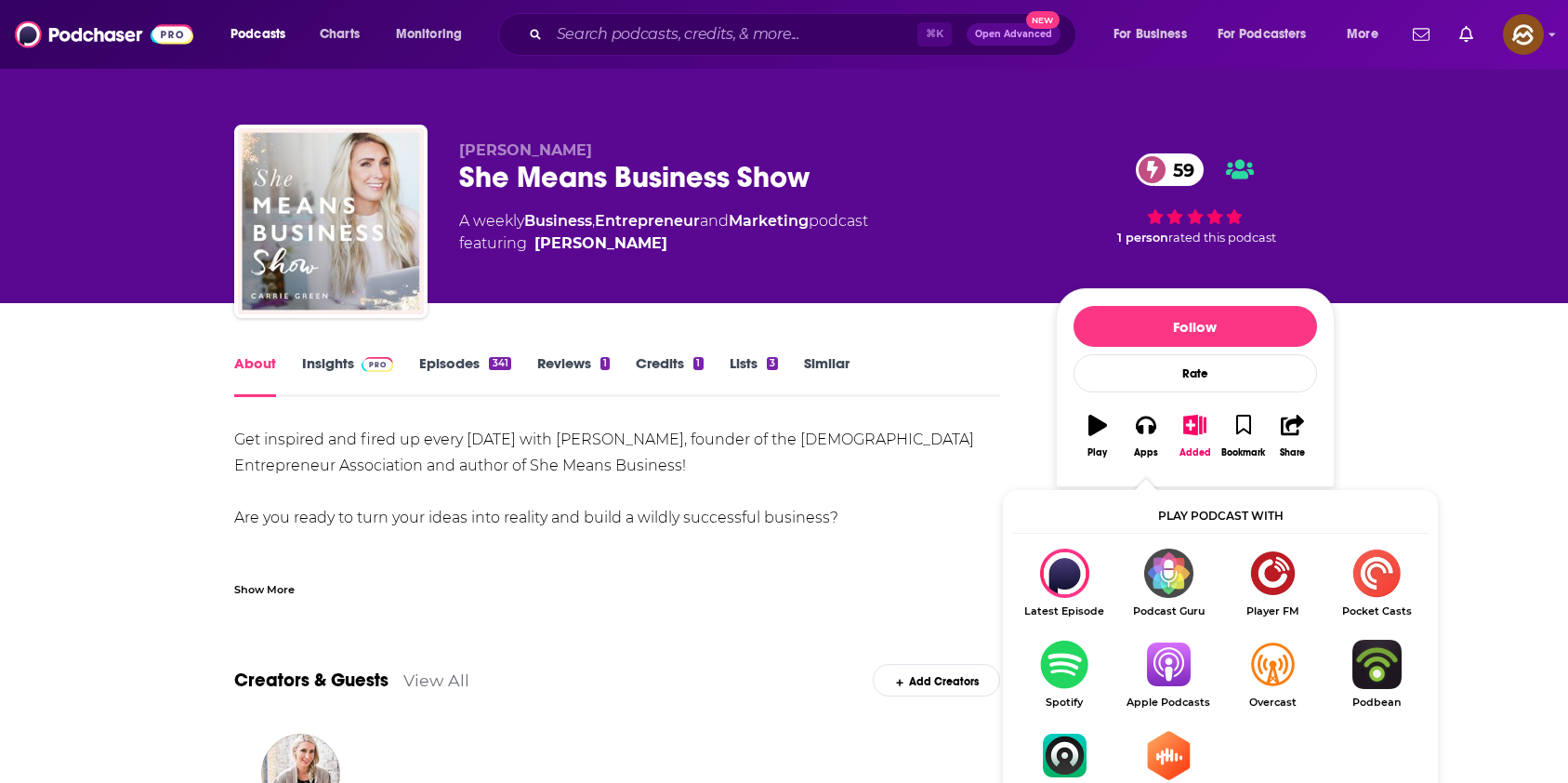
click at [1172, 663] on img "Show Listen On dropdown" at bounding box center [1168, 664] width 104 height 49
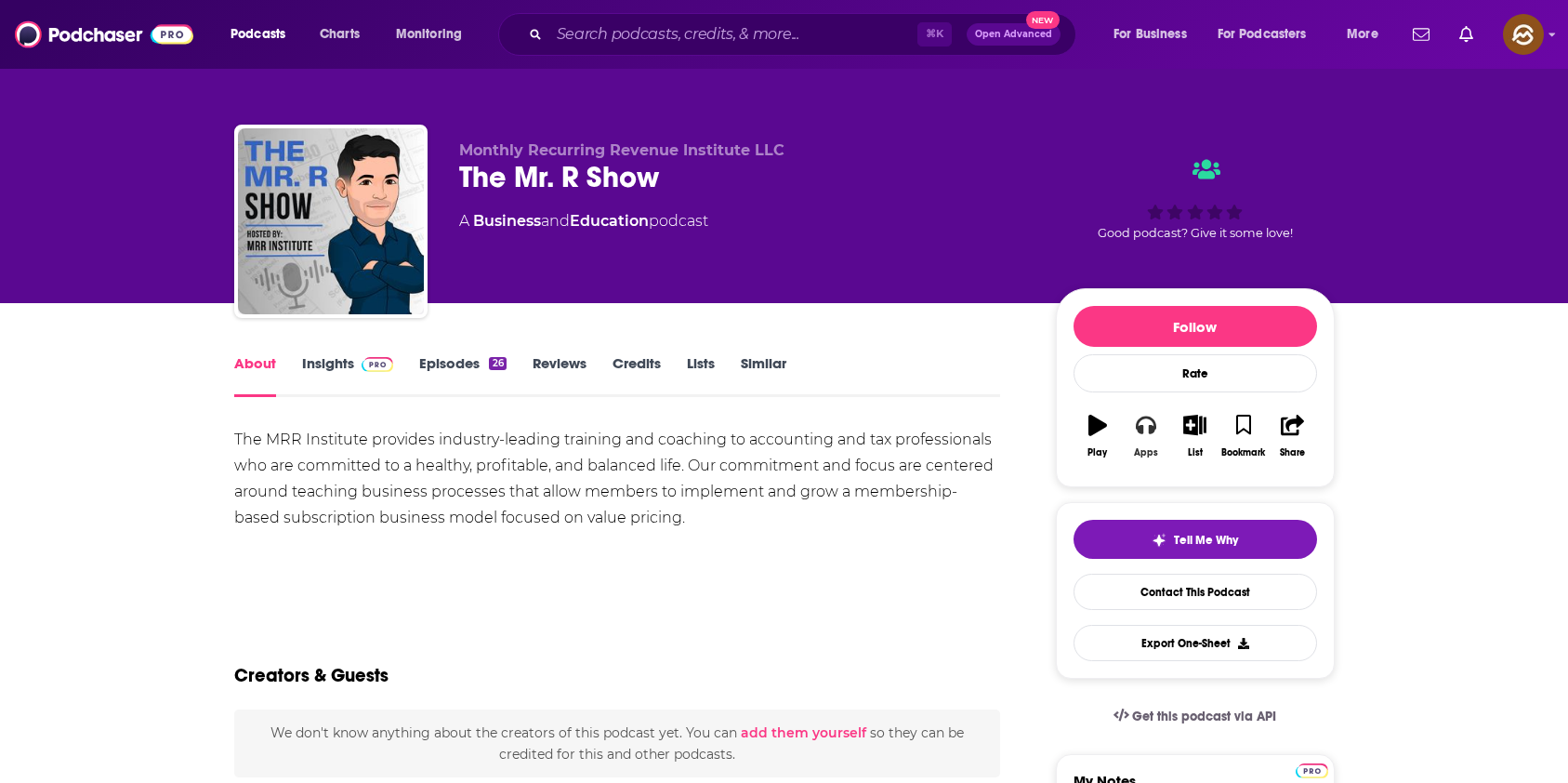
click at [1148, 405] on button "Apps" at bounding box center [1146, 436] width 48 height 67
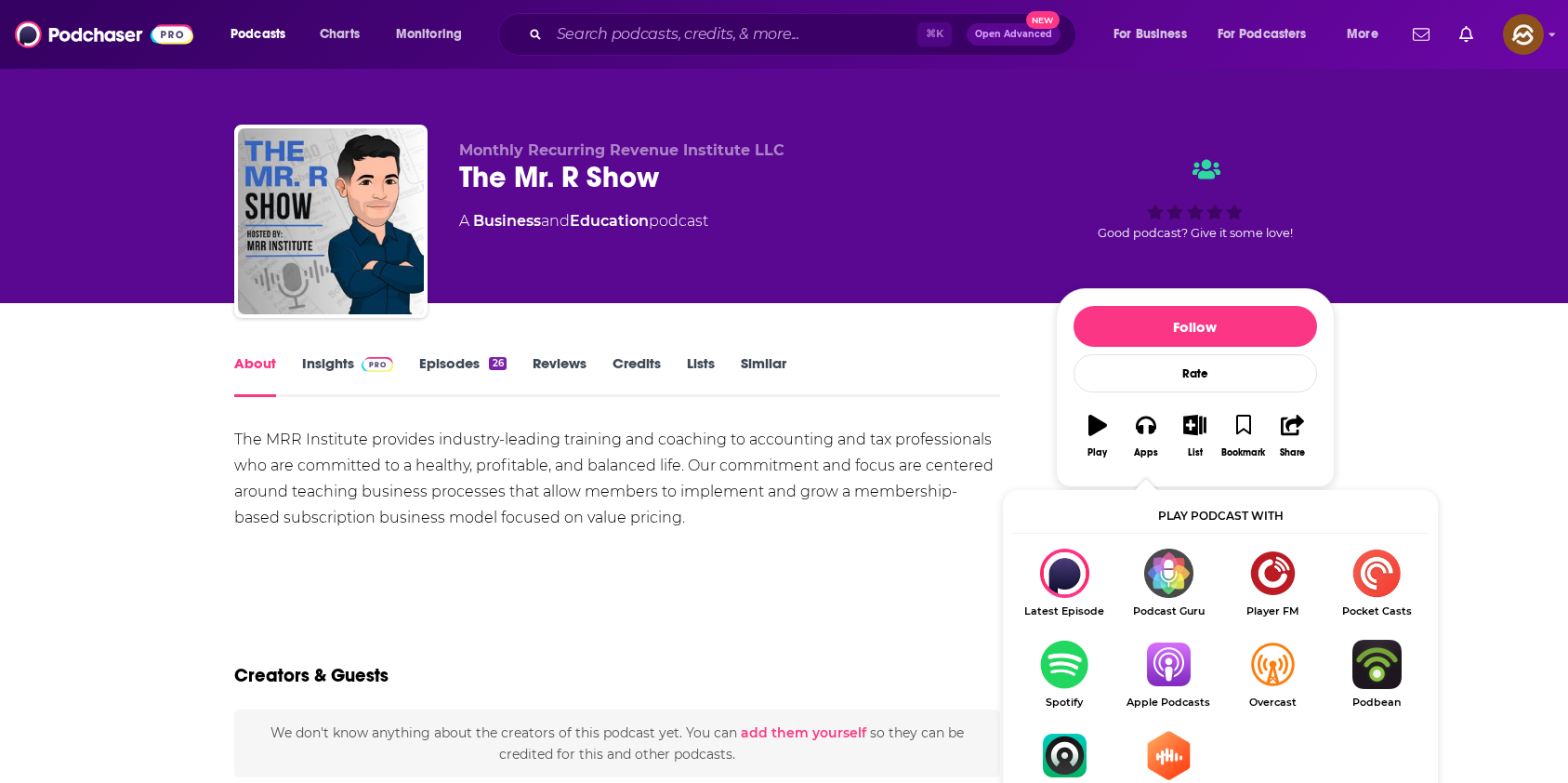
click at [1148, 646] on img "Show Listen On dropdown" at bounding box center [1168, 664] width 104 height 49
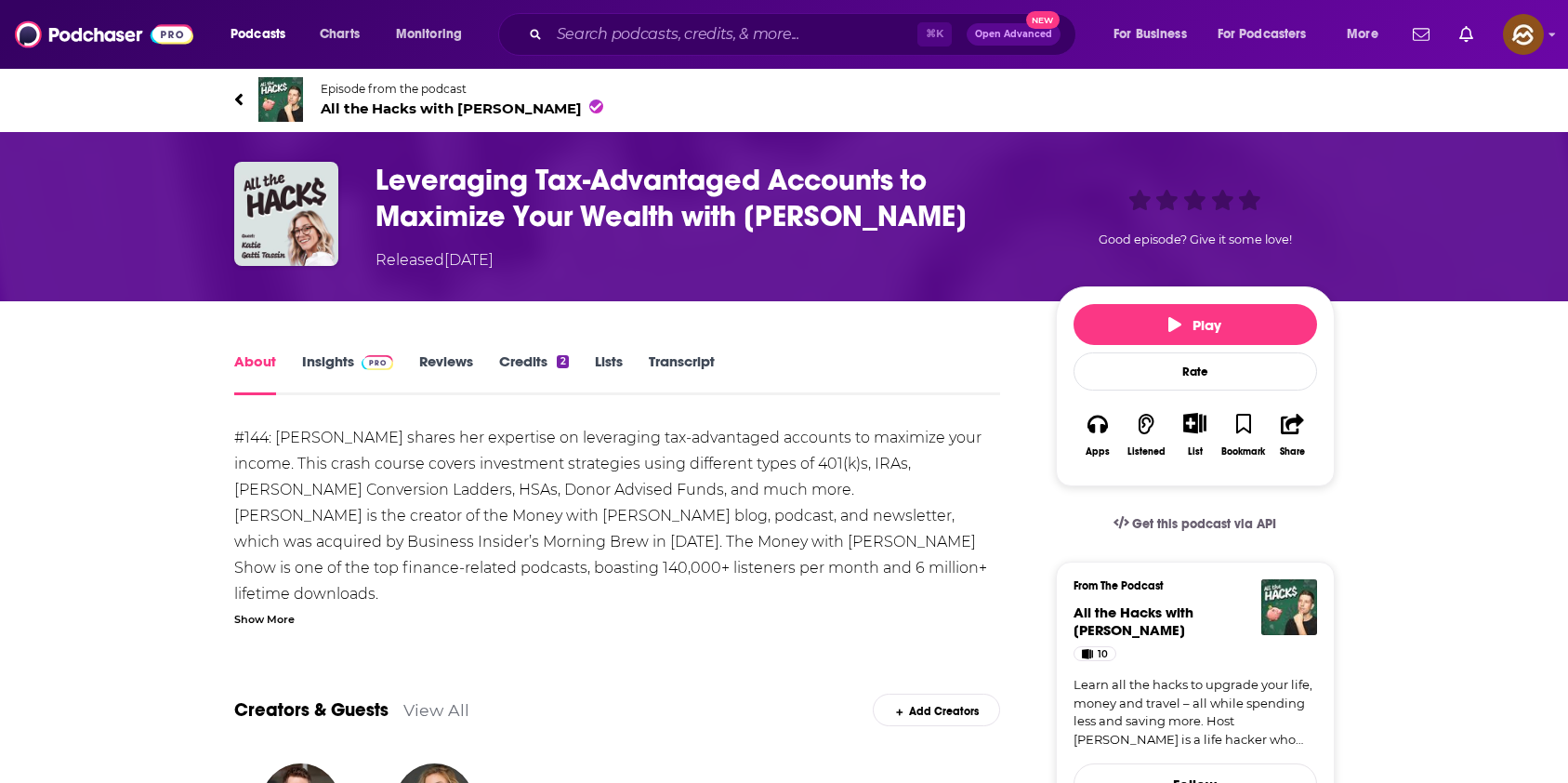
click at [768, 219] on h1 "Leveraging Tax-Advantaged Accounts to Maximize Your Wealth with Katie Gatti Tas…" at bounding box center [700, 198] width 650 height 73
drag, startPoint x: 768, startPoint y: 219, endPoint x: 939, endPoint y: 216, distance: 171.0
copy h1 "Katie Gatti Tassin"
click at [939, 216] on h1 "Leveraging Tax-Advantaged Accounts to Maximize Your Wealth with Katie Gatti Tas…" at bounding box center [700, 198] width 650 height 73
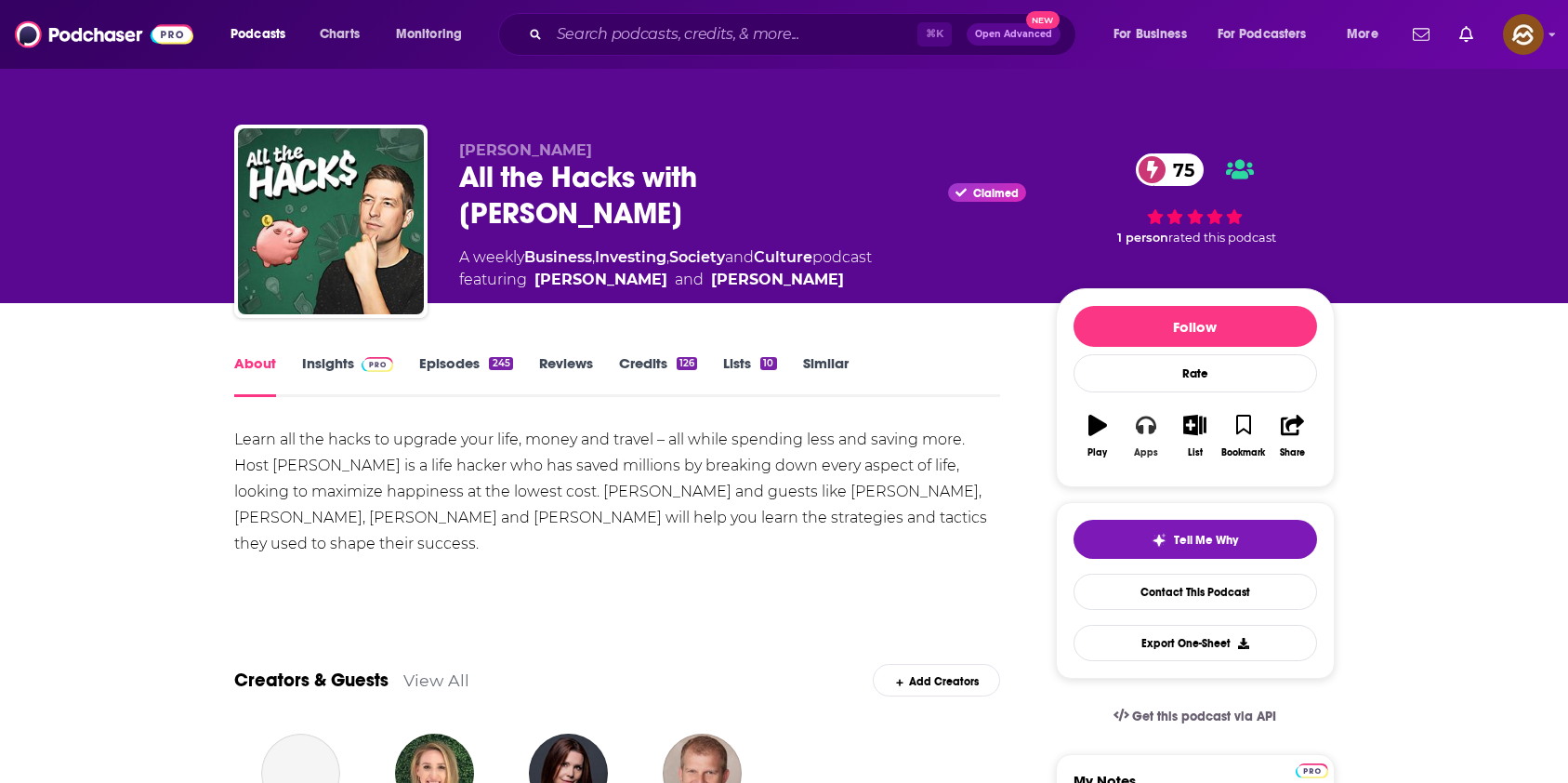
click at [1133, 436] on button "Apps" at bounding box center [1146, 436] width 48 height 67
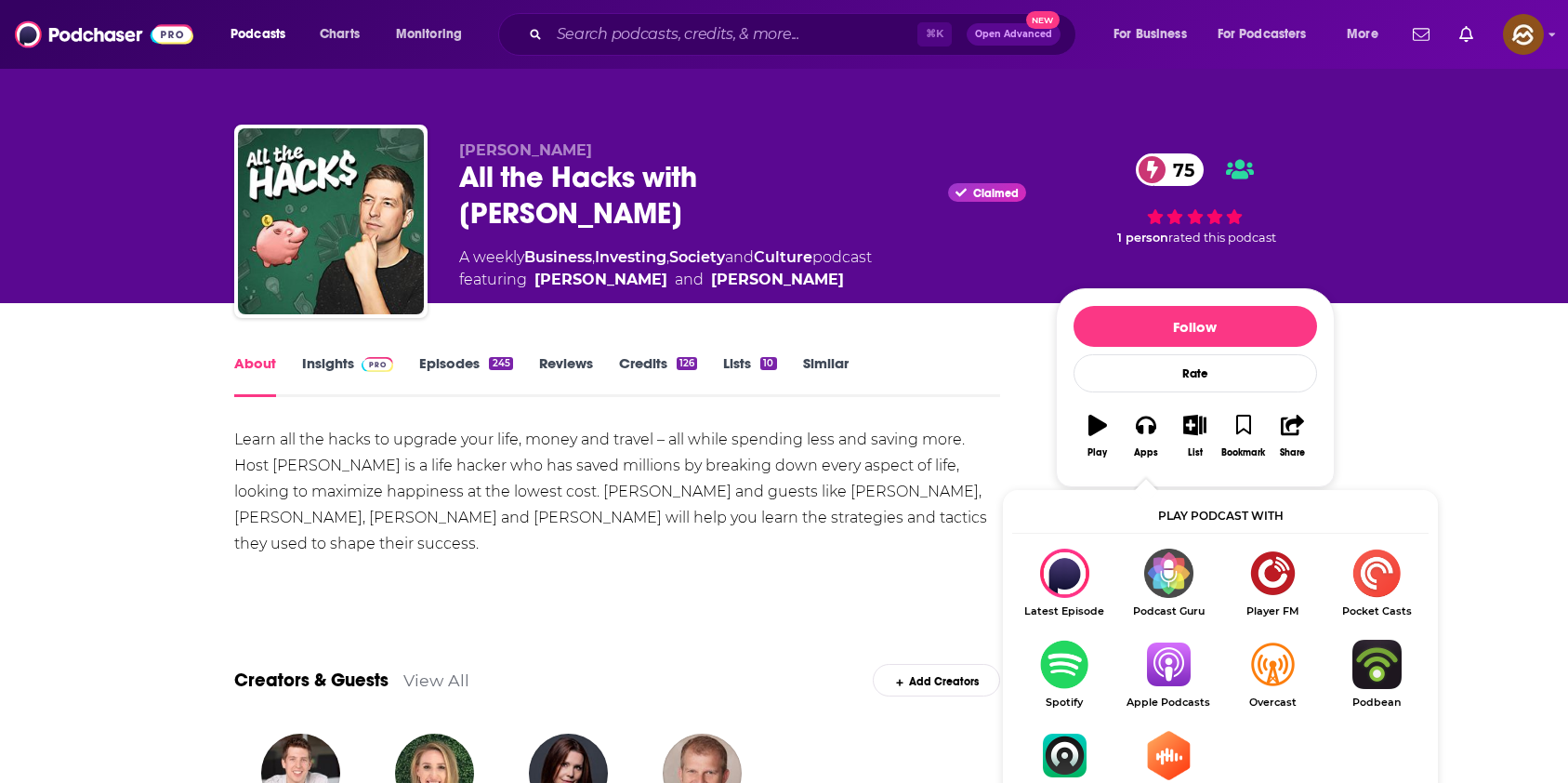
click at [1167, 667] on img "Show Listen On dropdown" at bounding box center [1168, 664] width 104 height 49
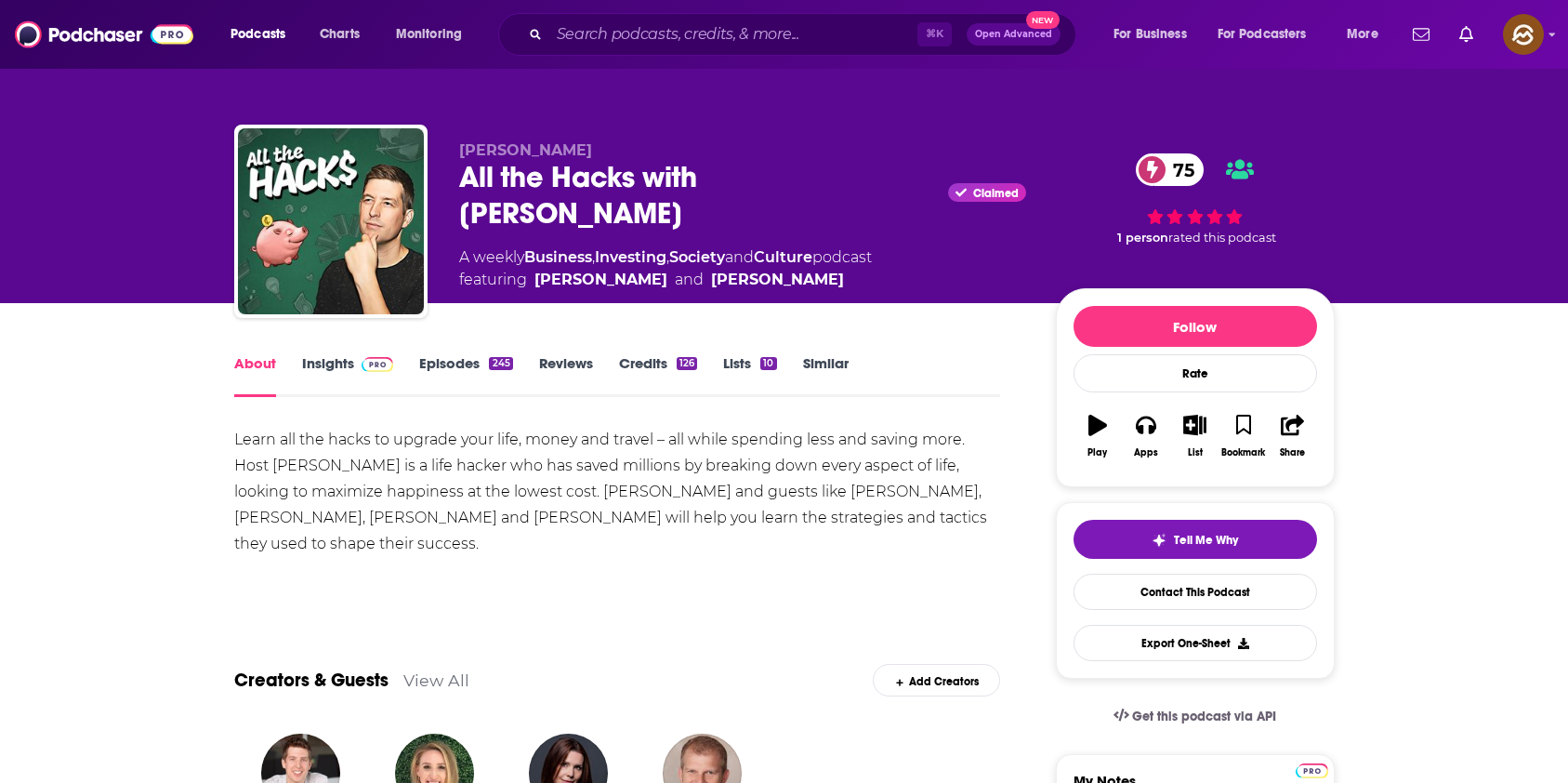
click at [337, 379] on link "Insights" at bounding box center [348, 376] width 92 height 43
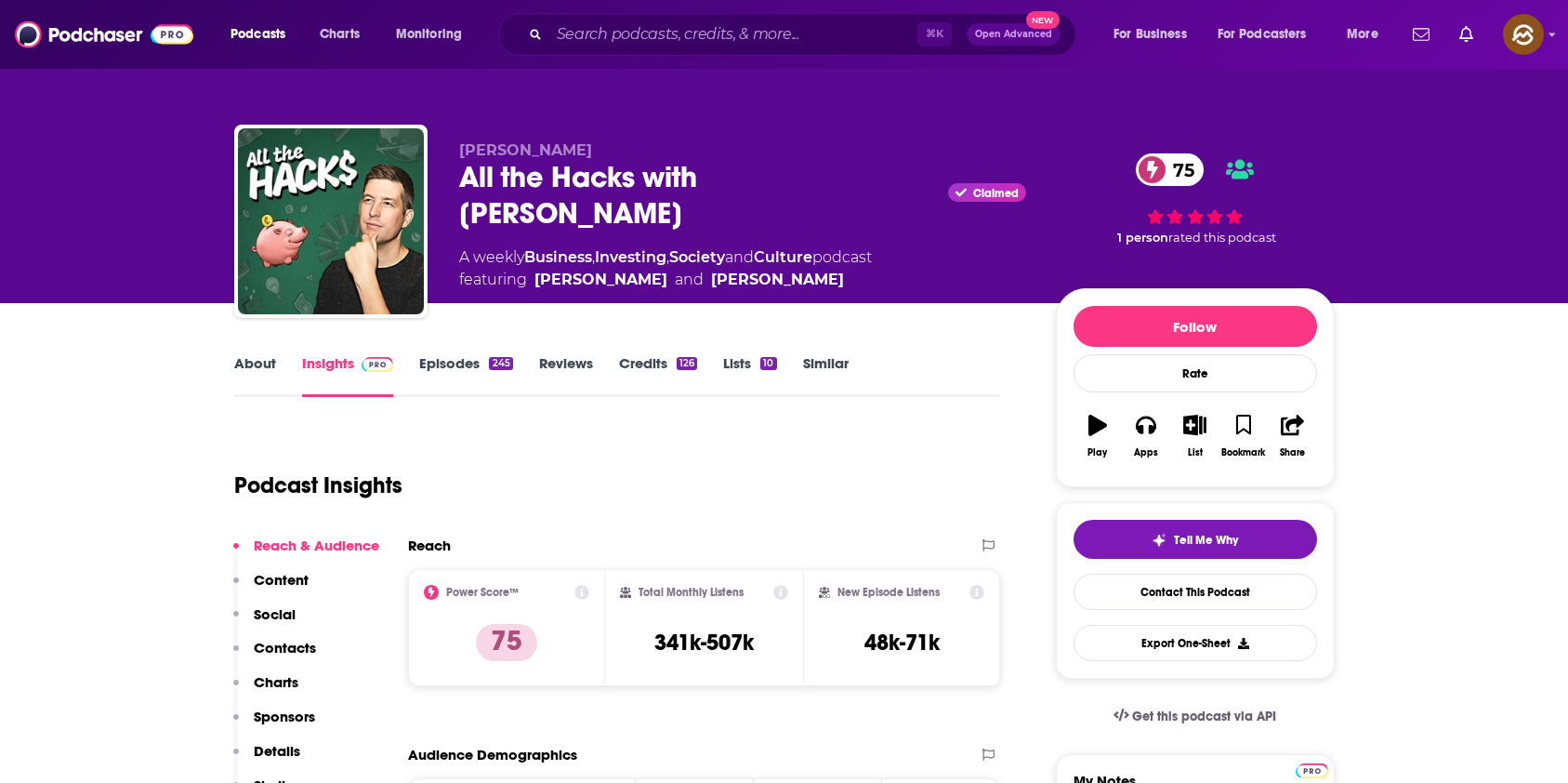
click at [531, 150] on span "[PERSON_NAME]" at bounding box center [525, 150] width 133 height 17
drag, startPoint x: 531, startPoint y: 150, endPoint x: 484, endPoint y: 153, distance: 47.1
copy span "[PERSON_NAME]"
click at [484, 153] on span "[PERSON_NAME]" at bounding box center [525, 150] width 133 height 17
click at [294, 649] on p "Contacts" at bounding box center [284, 648] width 62 height 17
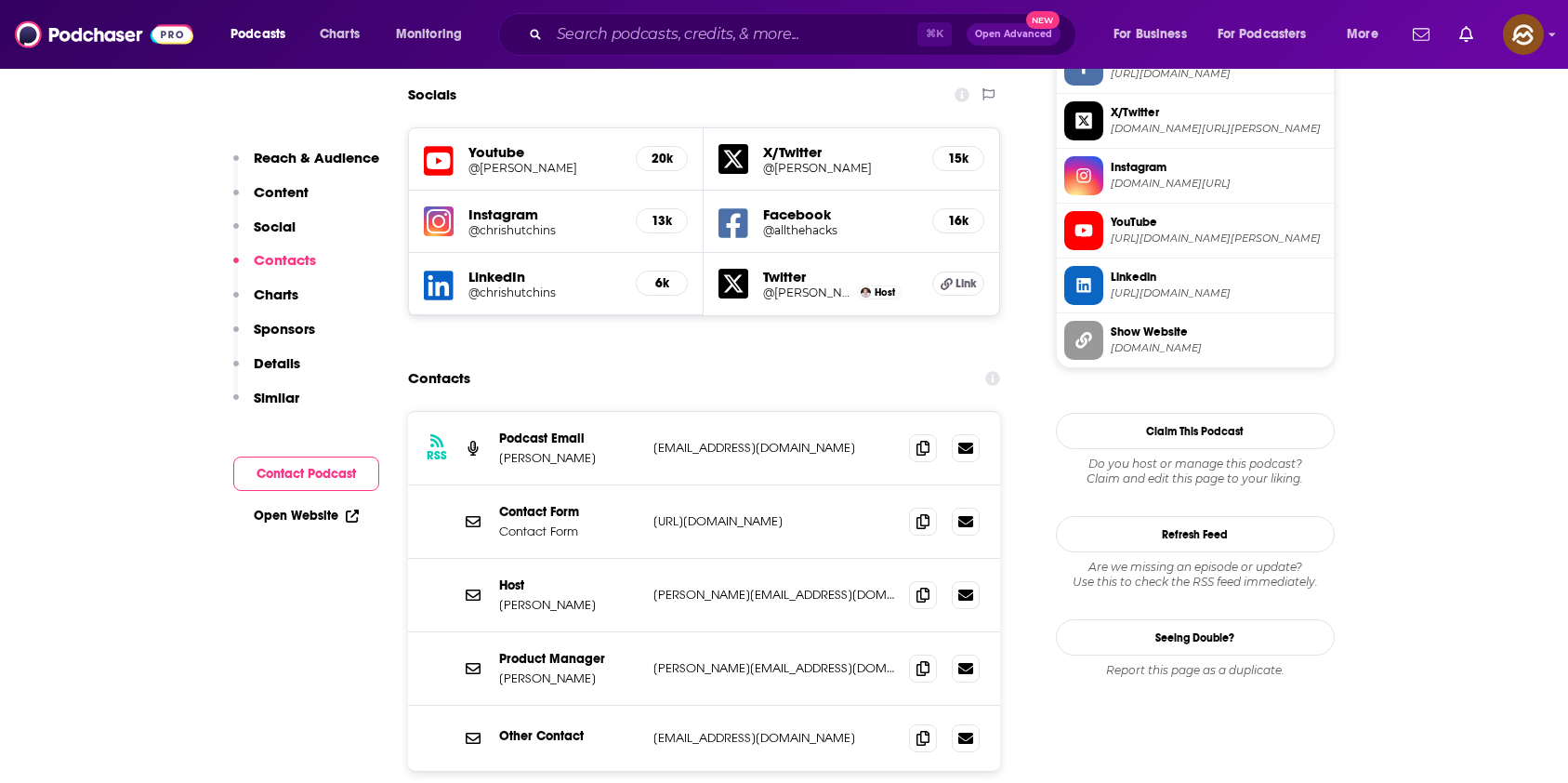
scroll to position [1657, 0]
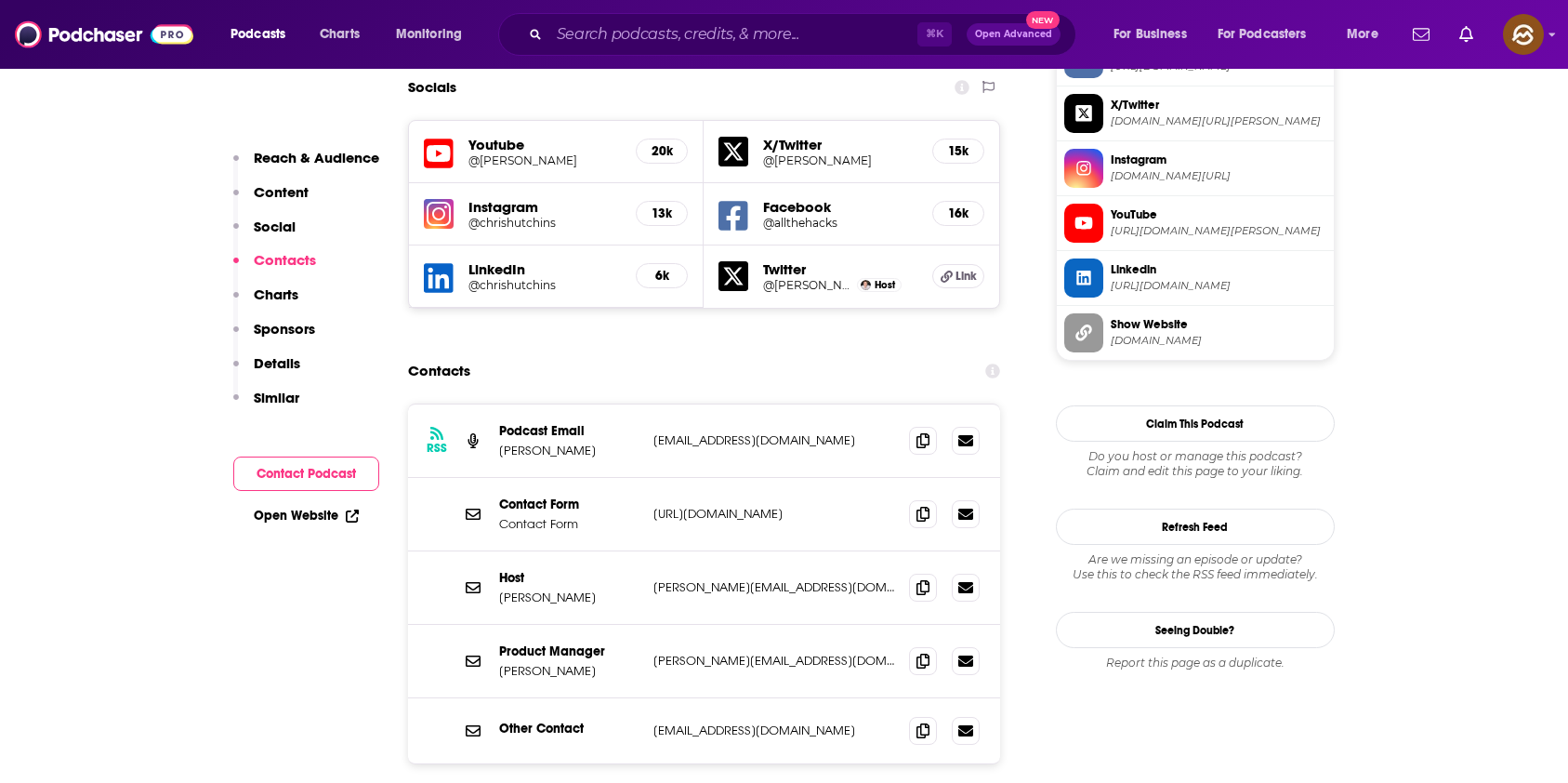
click at [911, 499] on span at bounding box center [922, 513] width 28 height 28
click at [917, 432] on icon at bounding box center [923, 440] width 13 height 15
click at [921, 573] on span at bounding box center [922, 587] width 28 height 28
click at [918, 653] on icon at bounding box center [923, 660] width 13 height 15
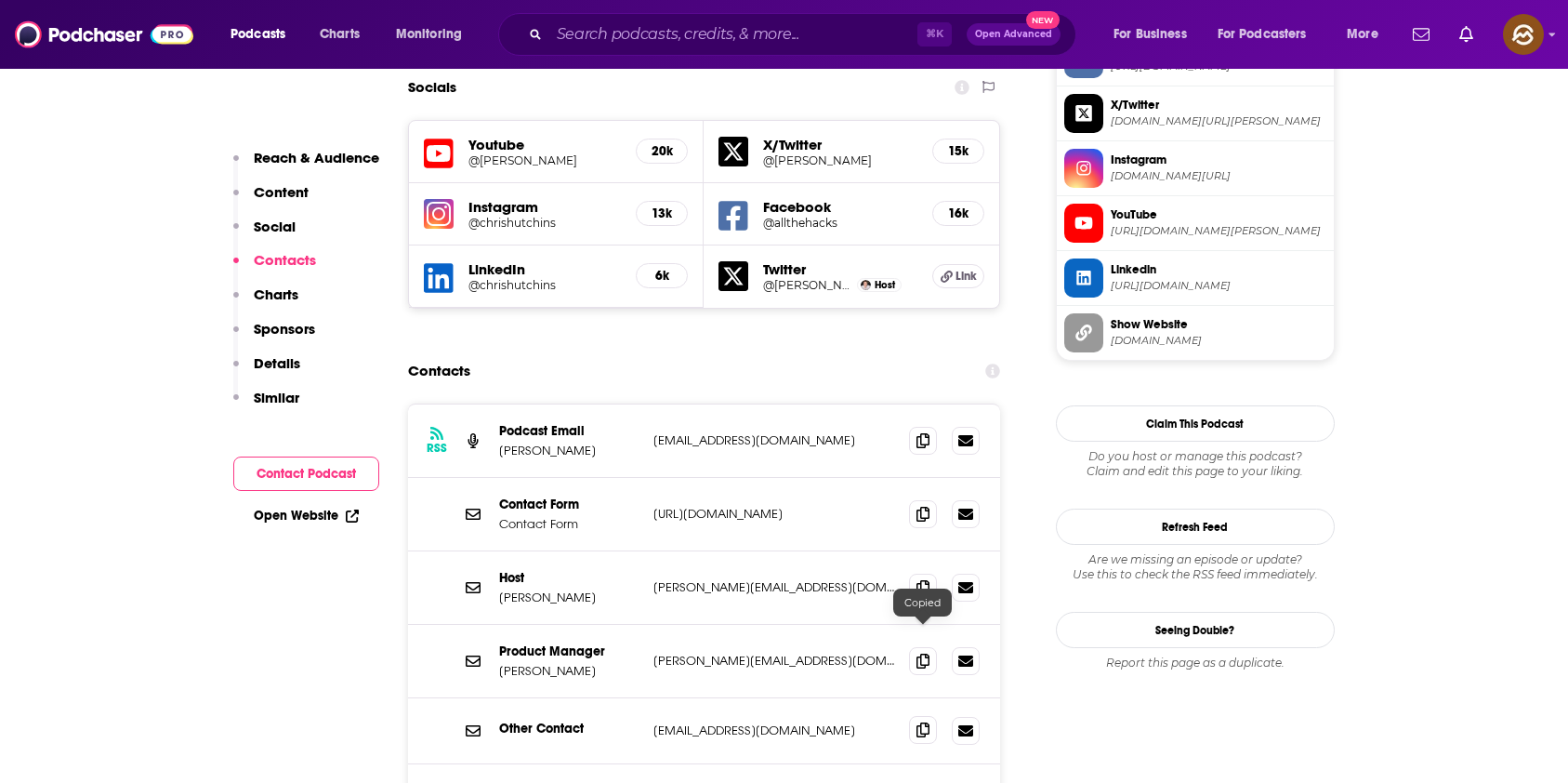
click at [918, 717] on div at bounding box center [944, 730] width 71 height 28
click at [905, 699] on div "Other Contact [EMAIL_ADDRESS][DOMAIN_NAME] [EMAIL_ADDRESS][DOMAIN_NAME]" at bounding box center [704, 731] width 593 height 66
click at [914, 716] on span at bounding box center [922, 729] width 28 height 28
